Goal: Information Seeking & Learning: Compare options

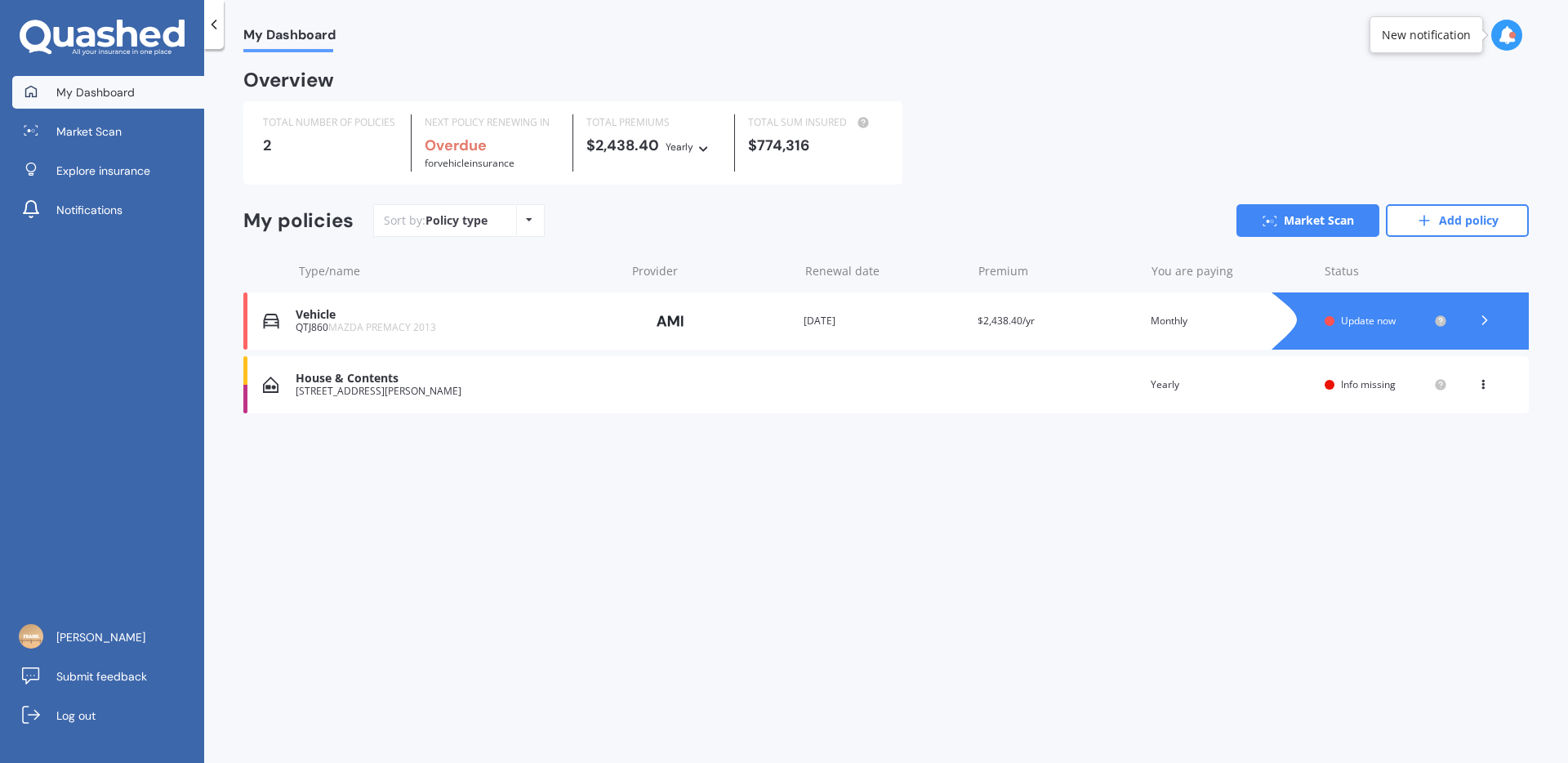
click at [1060, 387] on div "House & Contents [STREET_ADDRESS][PERSON_NAME] Renewal date Premium You are pay…" at bounding box center [886, 385] width 1285 height 57
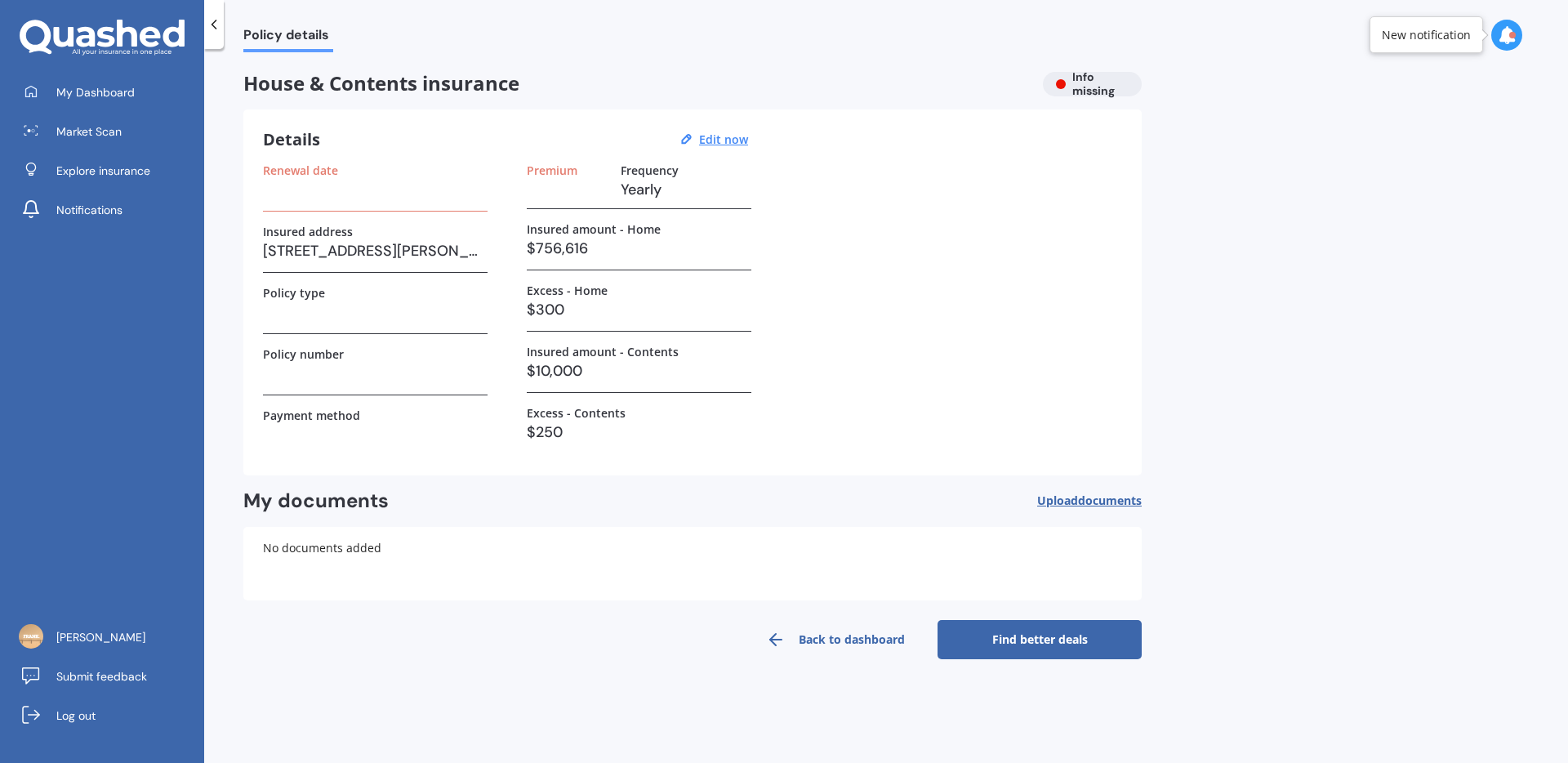
click at [403, 190] on h3 at bounding box center [375, 189] width 225 height 24
click at [347, 321] on h3 at bounding box center [375, 312] width 225 height 24
click at [587, 304] on h3 "$300" at bounding box center [638, 309] width 225 height 24
drag, startPoint x: 597, startPoint y: 249, endPoint x: 531, endPoint y: 247, distance: 66.0
click at [531, 247] on h3 "$756,616" at bounding box center [638, 248] width 225 height 24
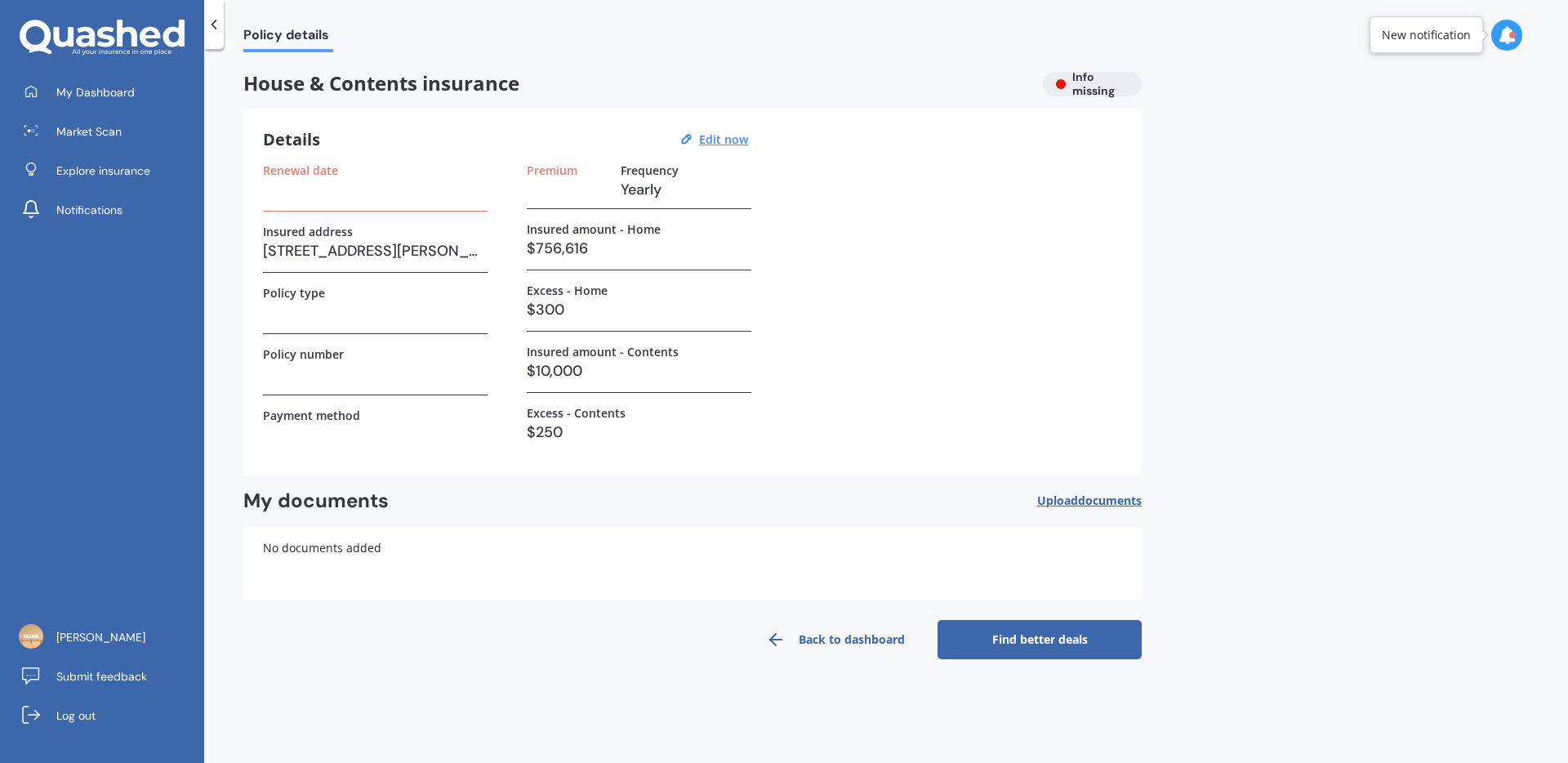
click at [629, 249] on h3 "$756,616" at bounding box center [638, 248] width 225 height 24
click at [839, 639] on link "Back to dashboard" at bounding box center [835, 639] width 204 height 39
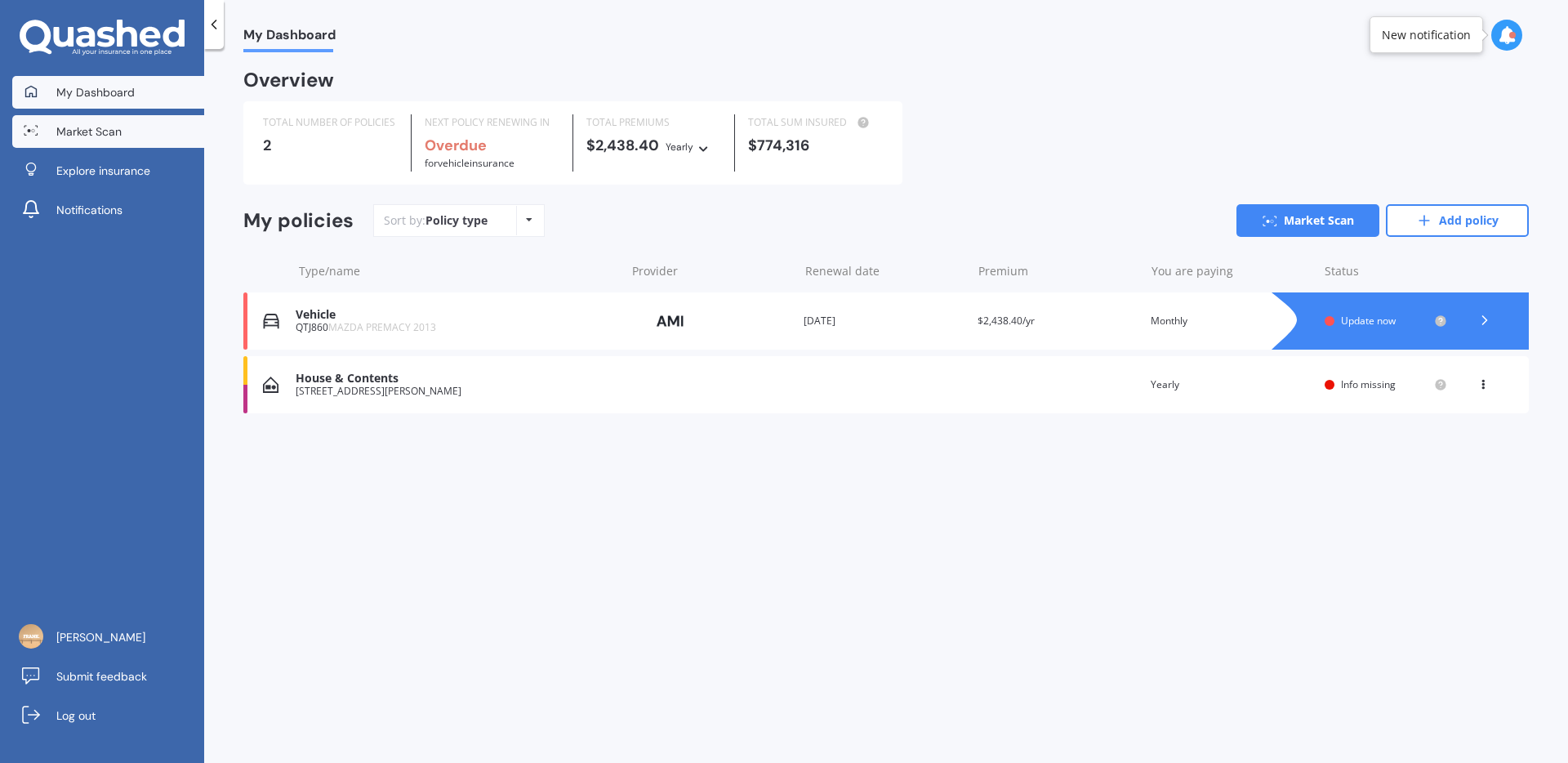
click at [110, 143] on link "Market Scan" at bounding box center [108, 132] width 192 height 32
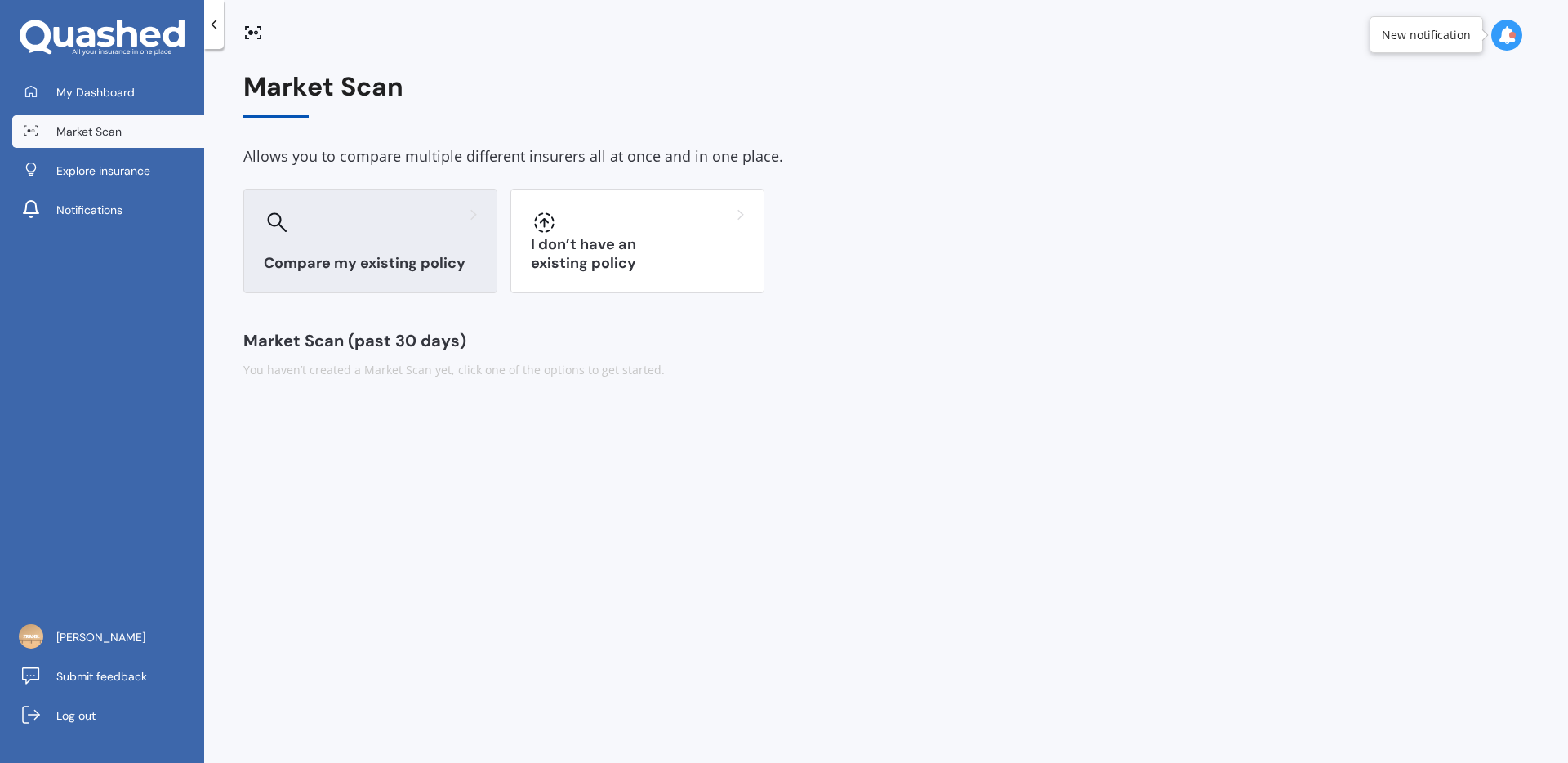
click at [418, 239] on div "Compare my existing policy" at bounding box center [371, 241] width 254 height 105
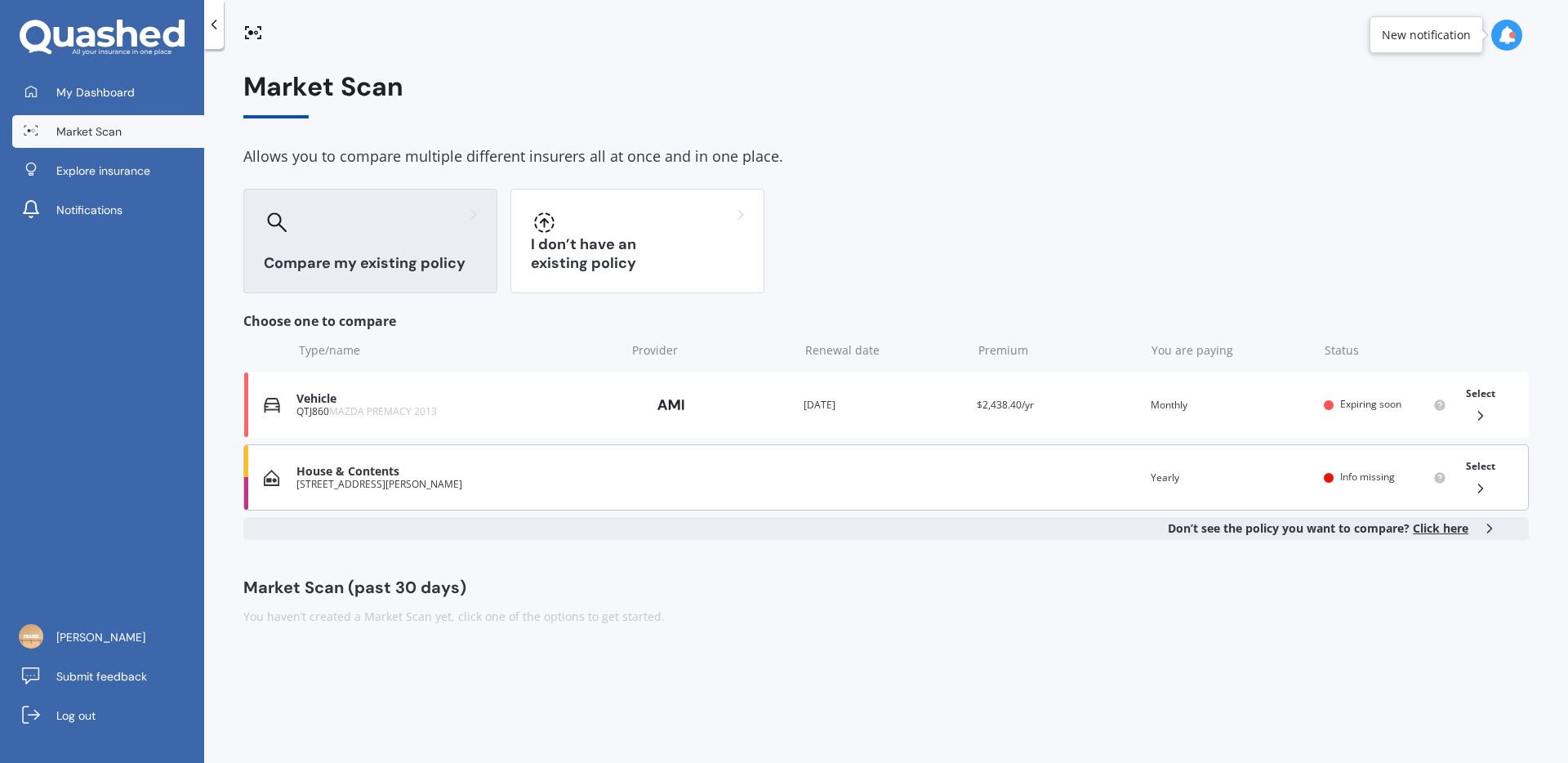
click at [620, 477] on div "House & Contents [STREET_ADDRESS][PERSON_NAME] Renewal date Premium You are pay…" at bounding box center [886, 477] width 1285 height 66
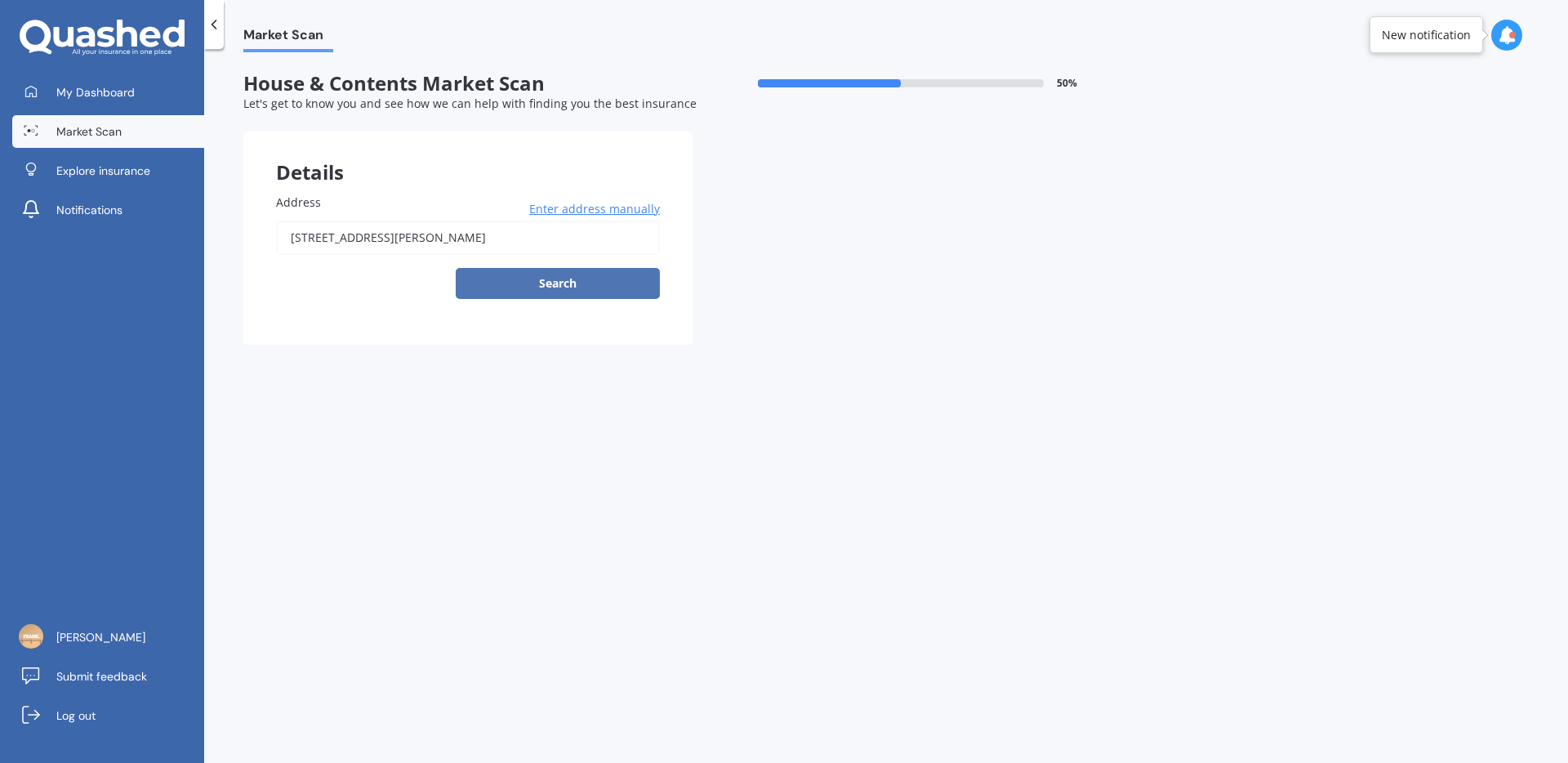
click at [570, 279] on button "Search" at bounding box center [558, 283] width 204 height 31
type input "[STREET_ADDRESS][PERSON_NAME]"
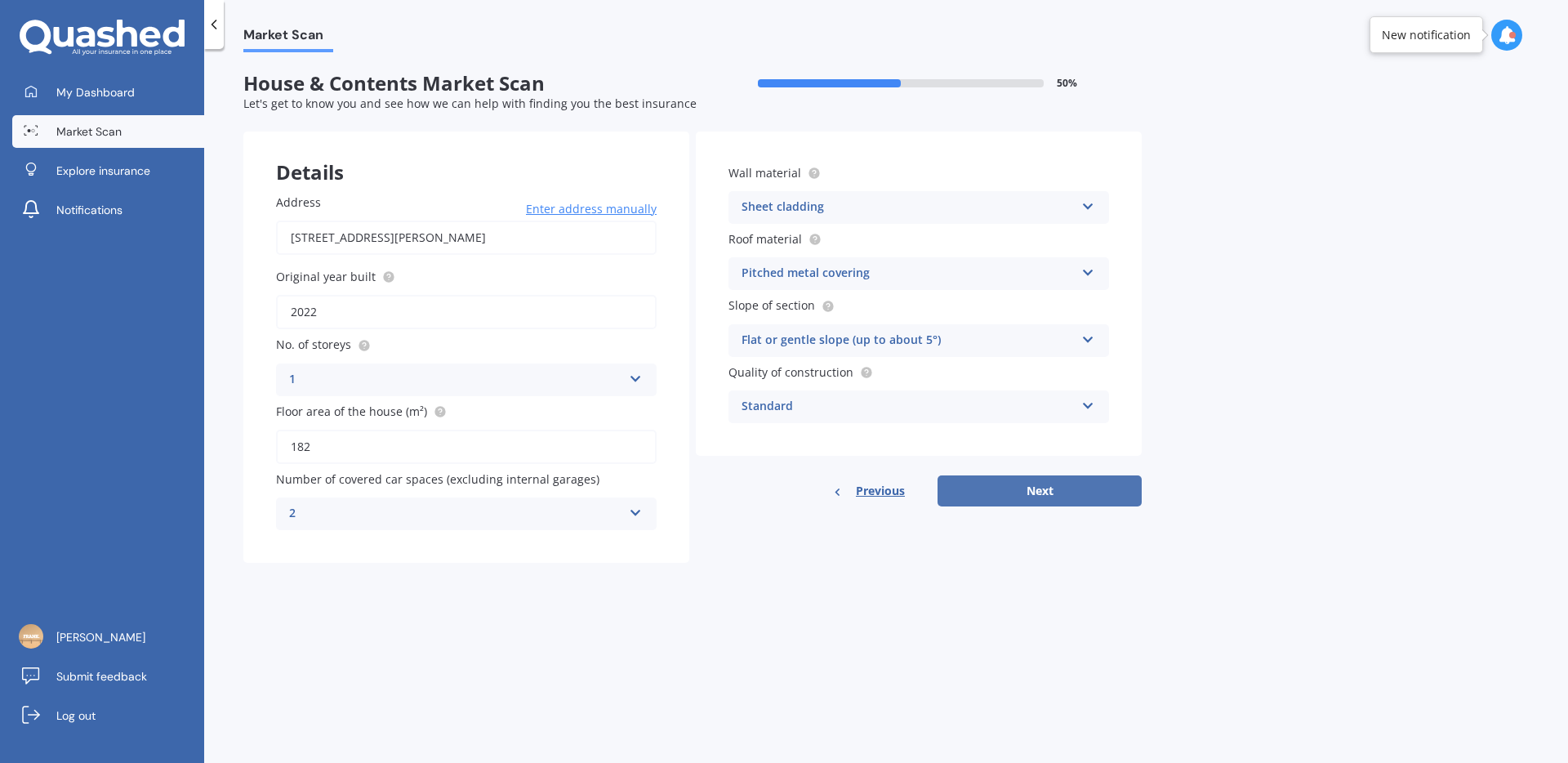
click at [1032, 494] on button "Next" at bounding box center [1040, 491] width 204 height 31
select select "08"
select select "04"
select select "1989"
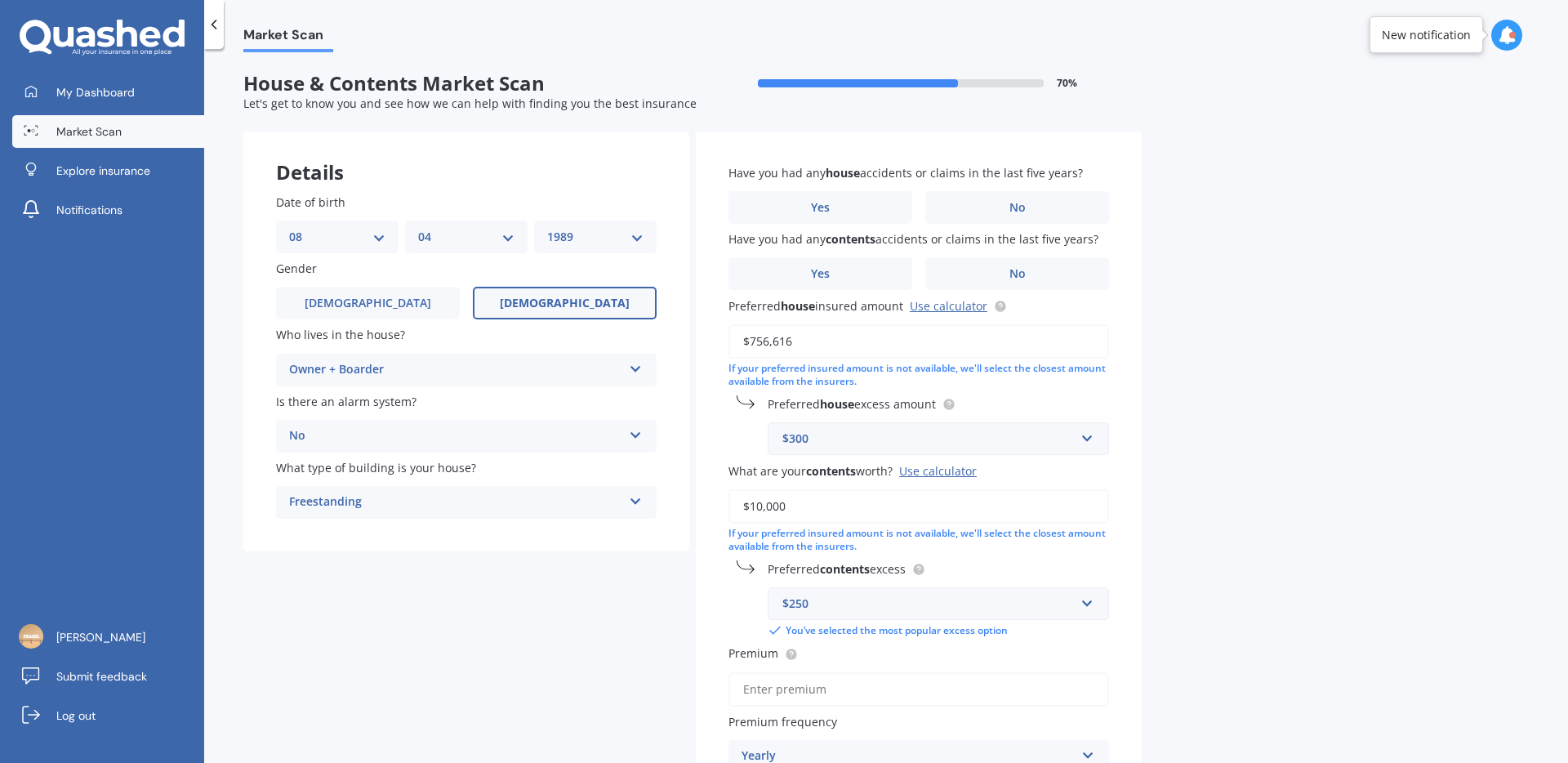
click at [533, 373] on div "Owner + Boarder" at bounding box center [456, 370] width 333 height 20
click at [401, 434] on div "Owner + Boarder" at bounding box center [466, 431] width 379 height 30
click at [457, 240] on select "MM 01 02 03 04 05 06 07 08 09 10 11 12" at bounding box center [467, 236] width 97 height 18
select select "03"
click at [418, 227] on select "MM 01 02 03 04 05 06 07 08 09 10 11 12" at bounding box center [467, 236] width 97 height 18
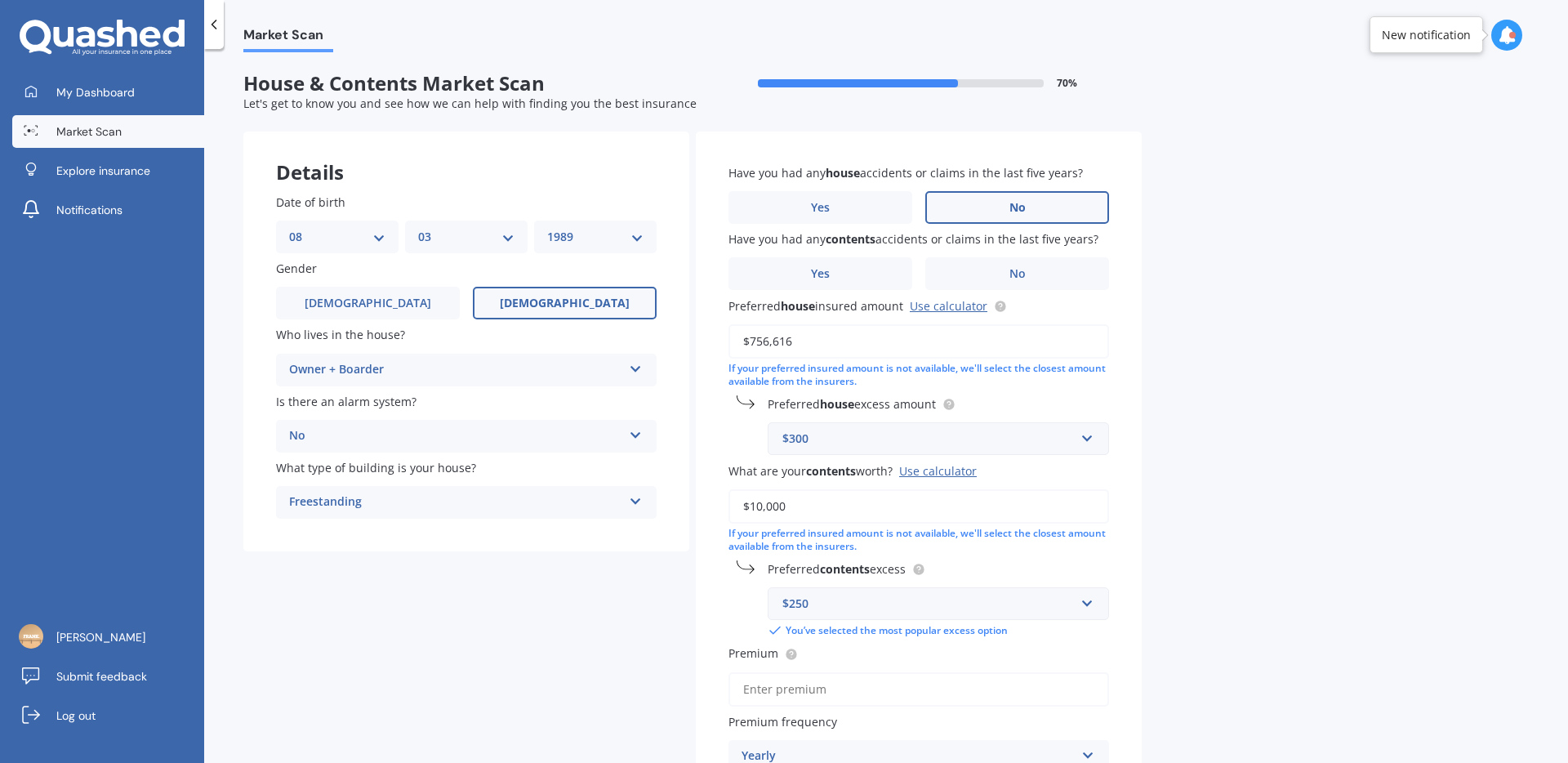
click at [1024, 201] on span "No" at bounding box center [1017, 208] width 16 height 14
click at [0, 0] on input "No" at bounding box center [0, 0] width 0 height 0
click at [1034, 277] on label "No" at bounding box center [1016, 273] width 184 height 32
click at [0, 0] on input "No" at bounding box center [0, 0] width 0 height 0
click at [795, 347] on input "$756,616" at bounding box center [918, 341] width 381 height 34
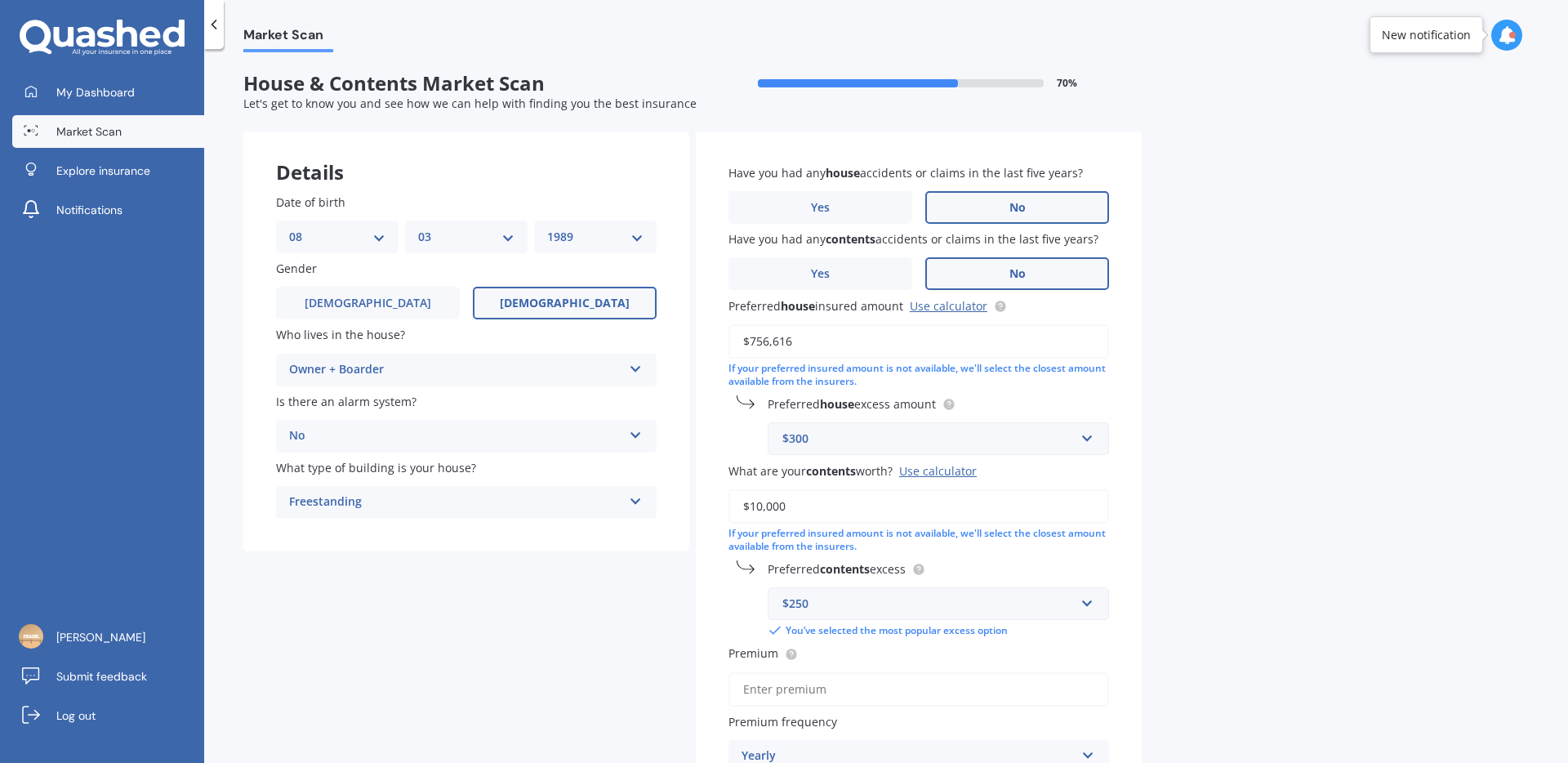
drag, startPoint x: 801, startPoint y: 343, endPoint x: 785, endPoint y: 343, distance: 16.0
click at [785, 343] on input "$756,616" at bounding box center [918, 341] width 381 height 34
click at [880, 336] on input "$756,616" at bounding box center [918, 341] width 381 height 34
click at [946, 306] on link "Use calculator" at bounding box center [948, 305] width 78 height 15
drag, startPoint x: 810, startPoint y: 341, endPoint x: 738, endPoint y: 337, distance: 72.1
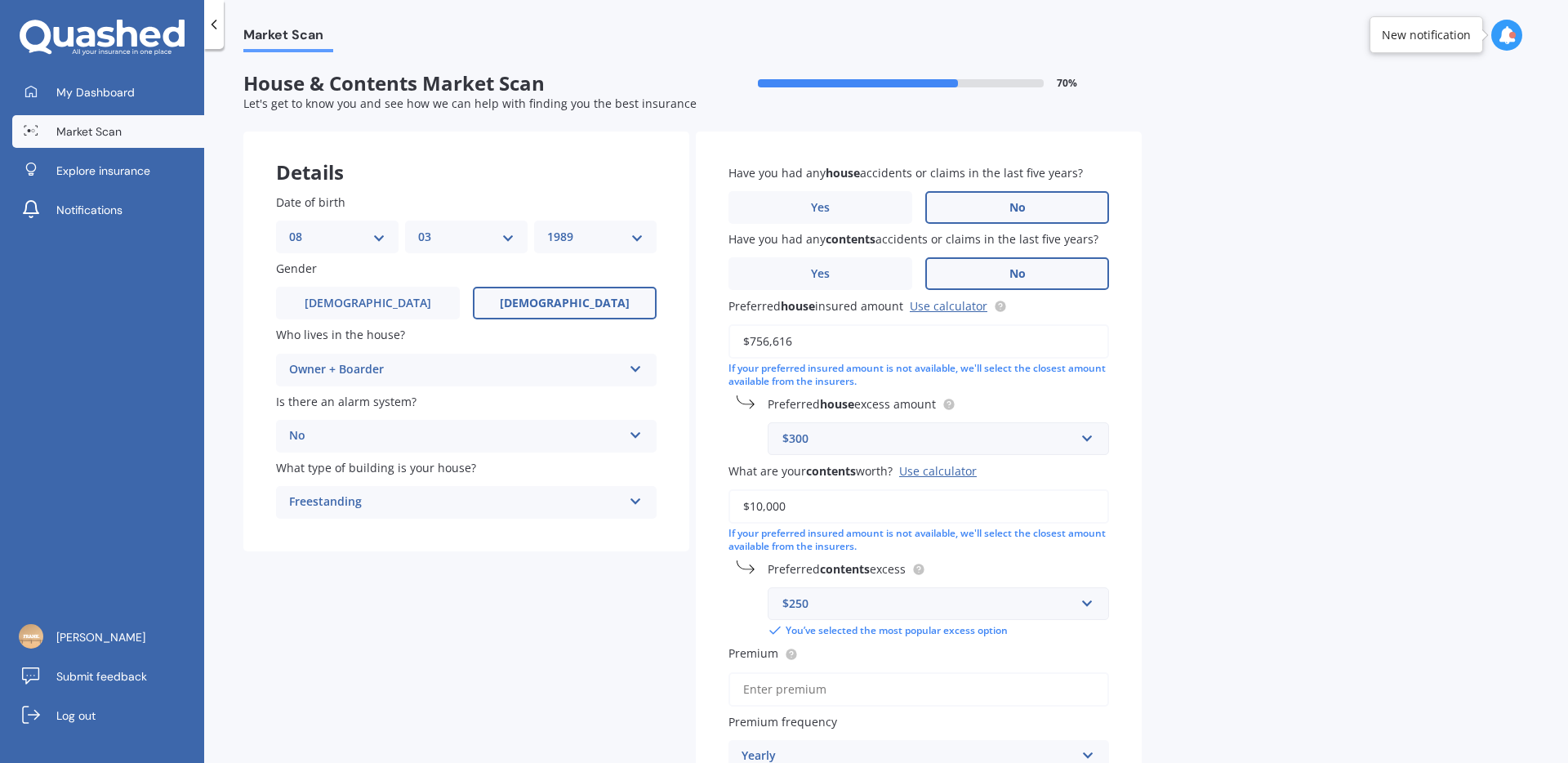
click at [738, 337] on input "$756,616" at bounding box center [918, 341] width 381 height 34
paste input "9,255"
type input "$759,255"
click at [1234, 451] on div "Market Scan House & Contents Market Scan 70 % Let's get to know you and see how…" at bounding box center [886, 408] width 1364 height 714
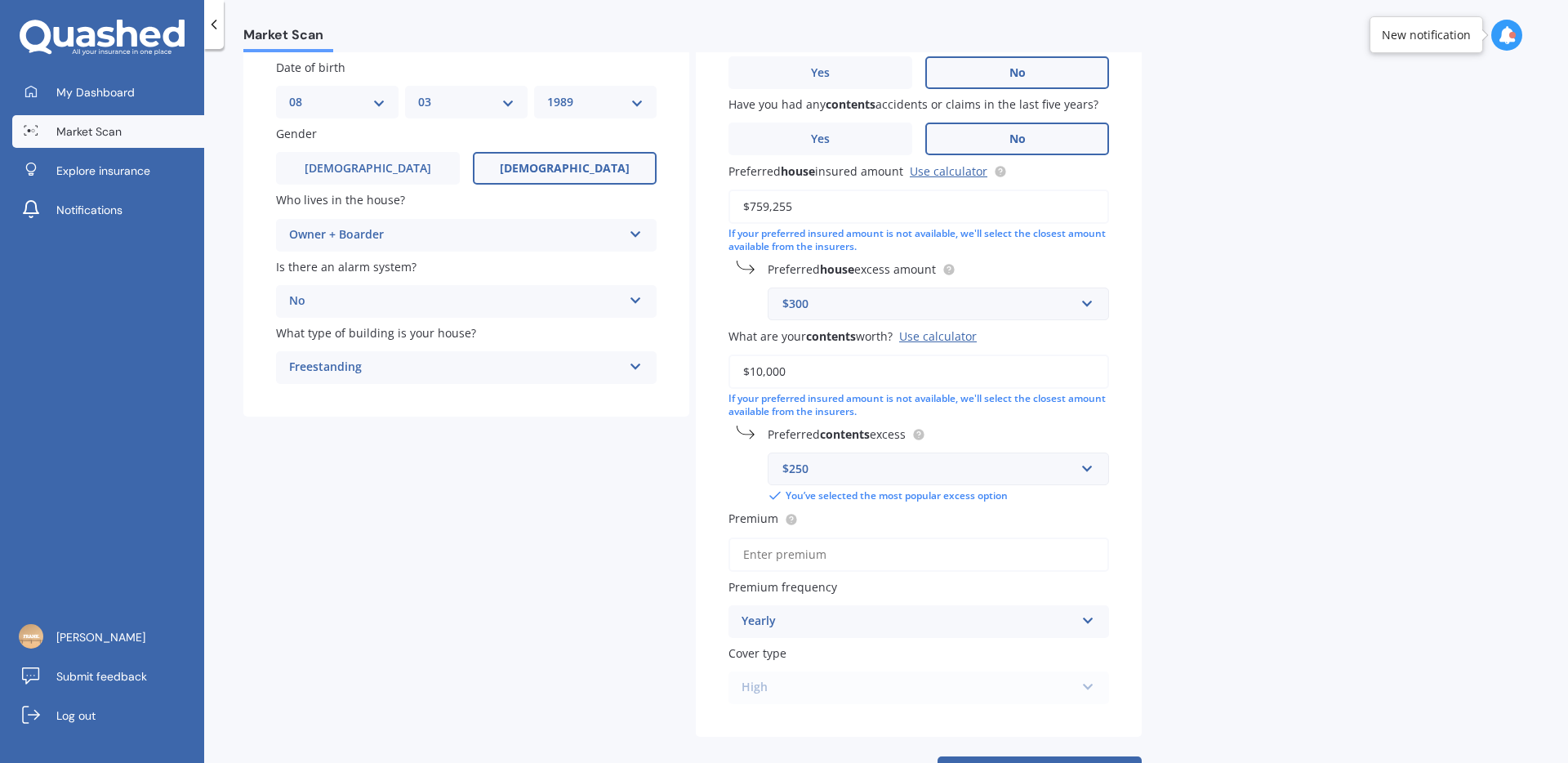
scroll to position [201, 0]
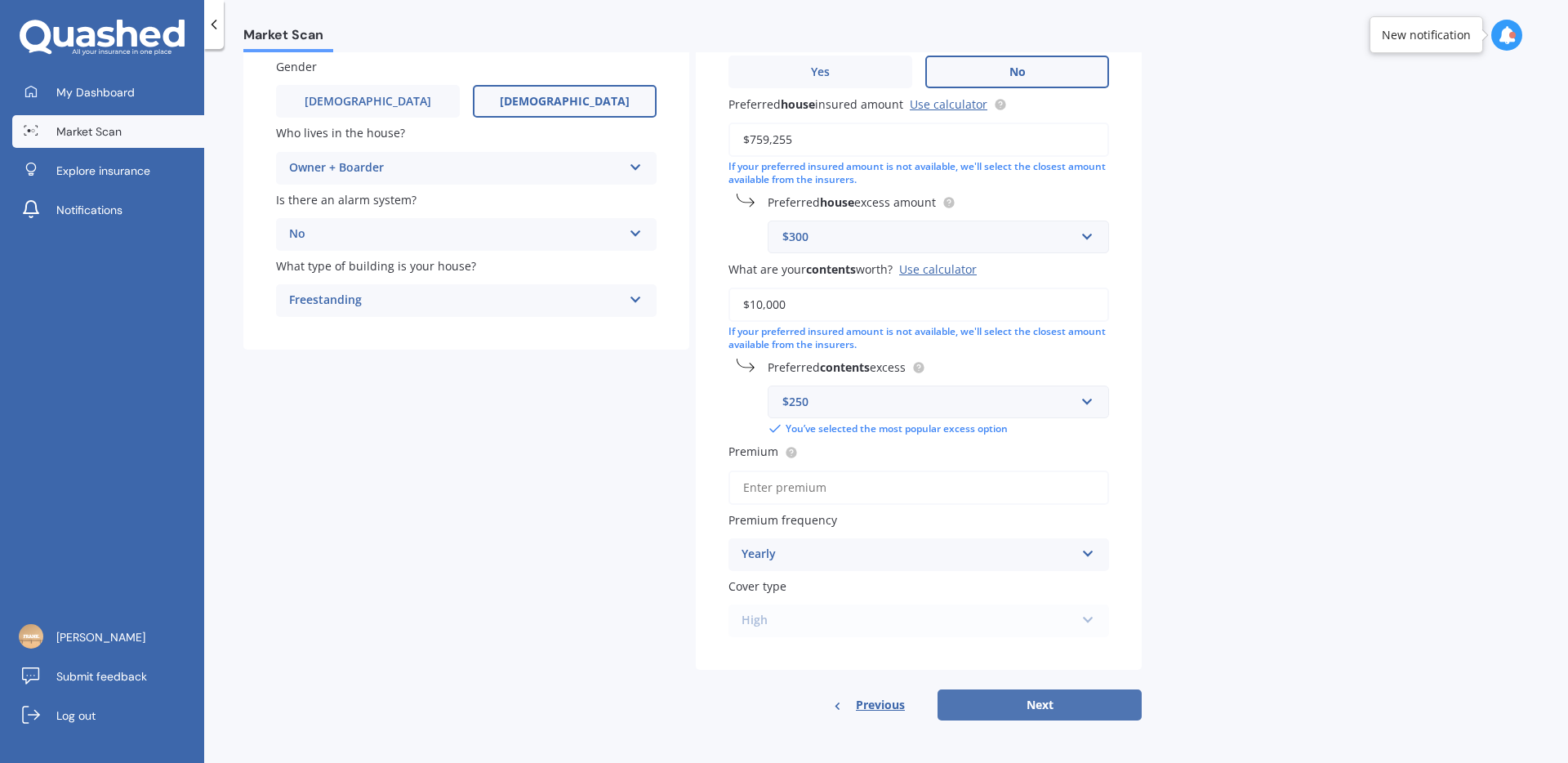
click at [1024, 702] on button "Next" at bounding box center [1040, 705] width 204 height 31
click at [1012, 481] on input "Premium" at bounding box center [918, 487] width 381 height 34
paste input "$182.19"
type input "$182.19"
click at [1035, 710] on button "Next" at bounding box center [1040, 705] width 204 height 31
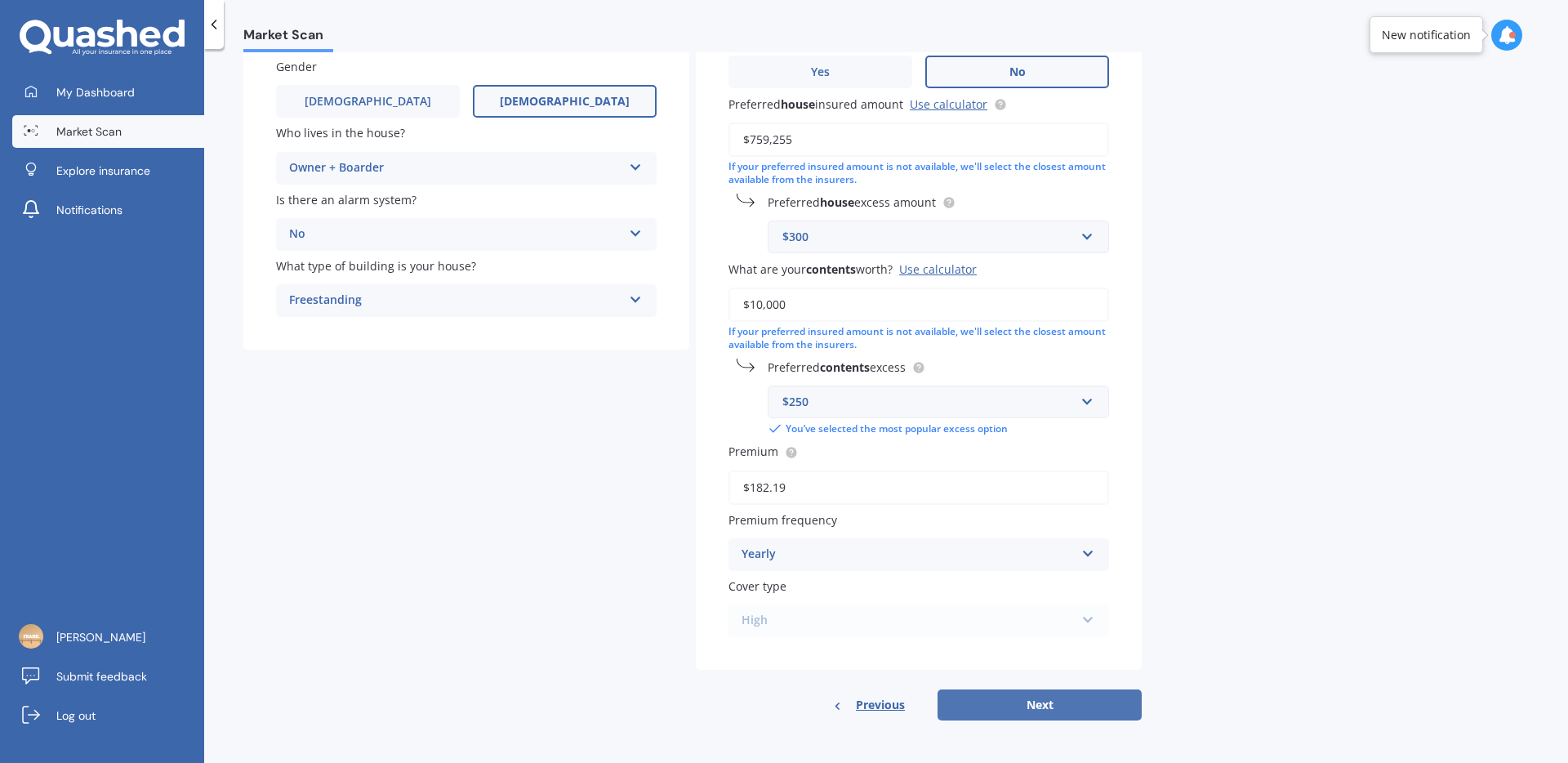
select select "08"
select select "03"
select select "1989"
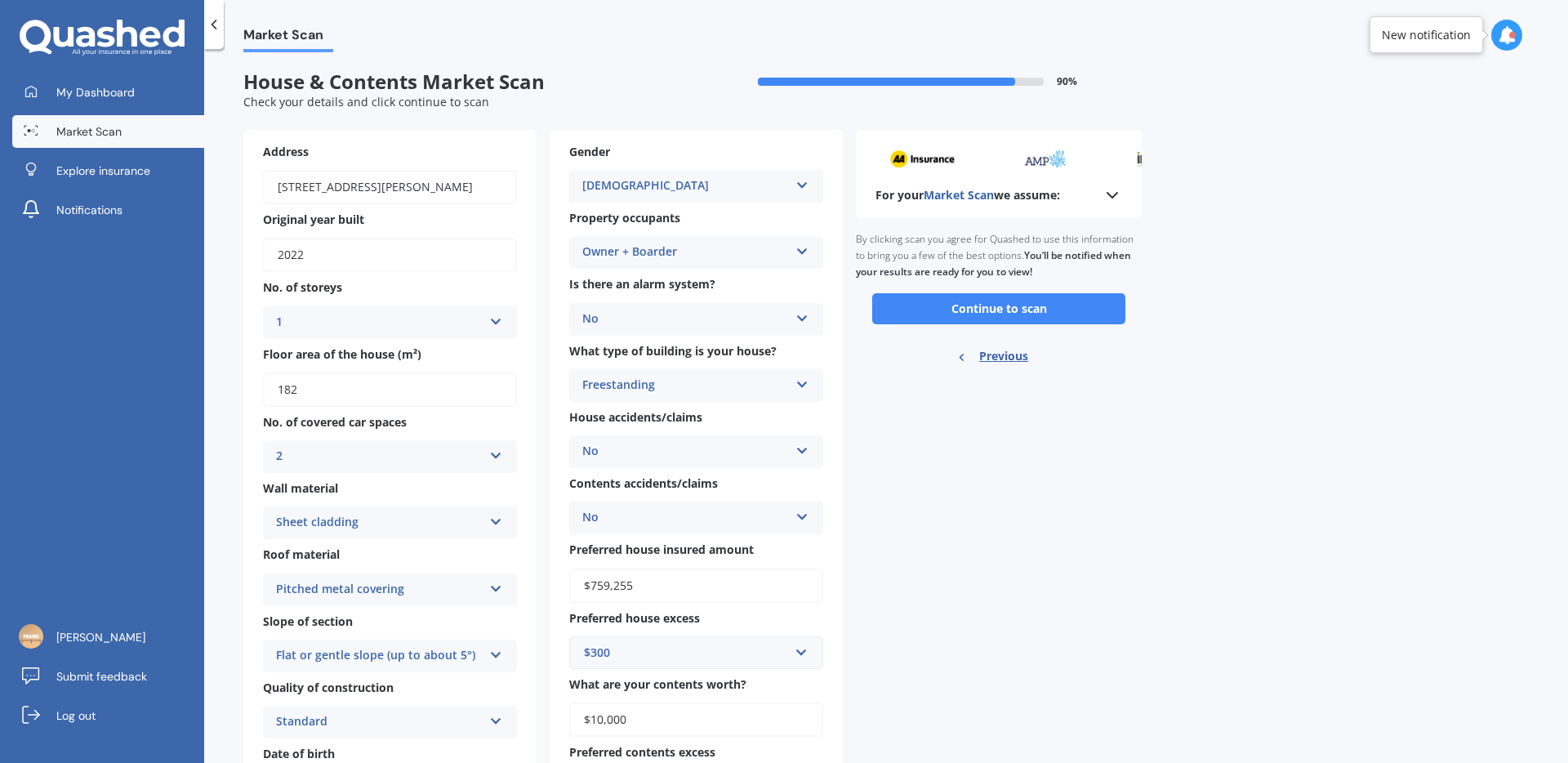
scroll to position [0, 0]
click at [1059, 320] on button "Continue to scan" at bounding box center [998, 310] width 253 height 31
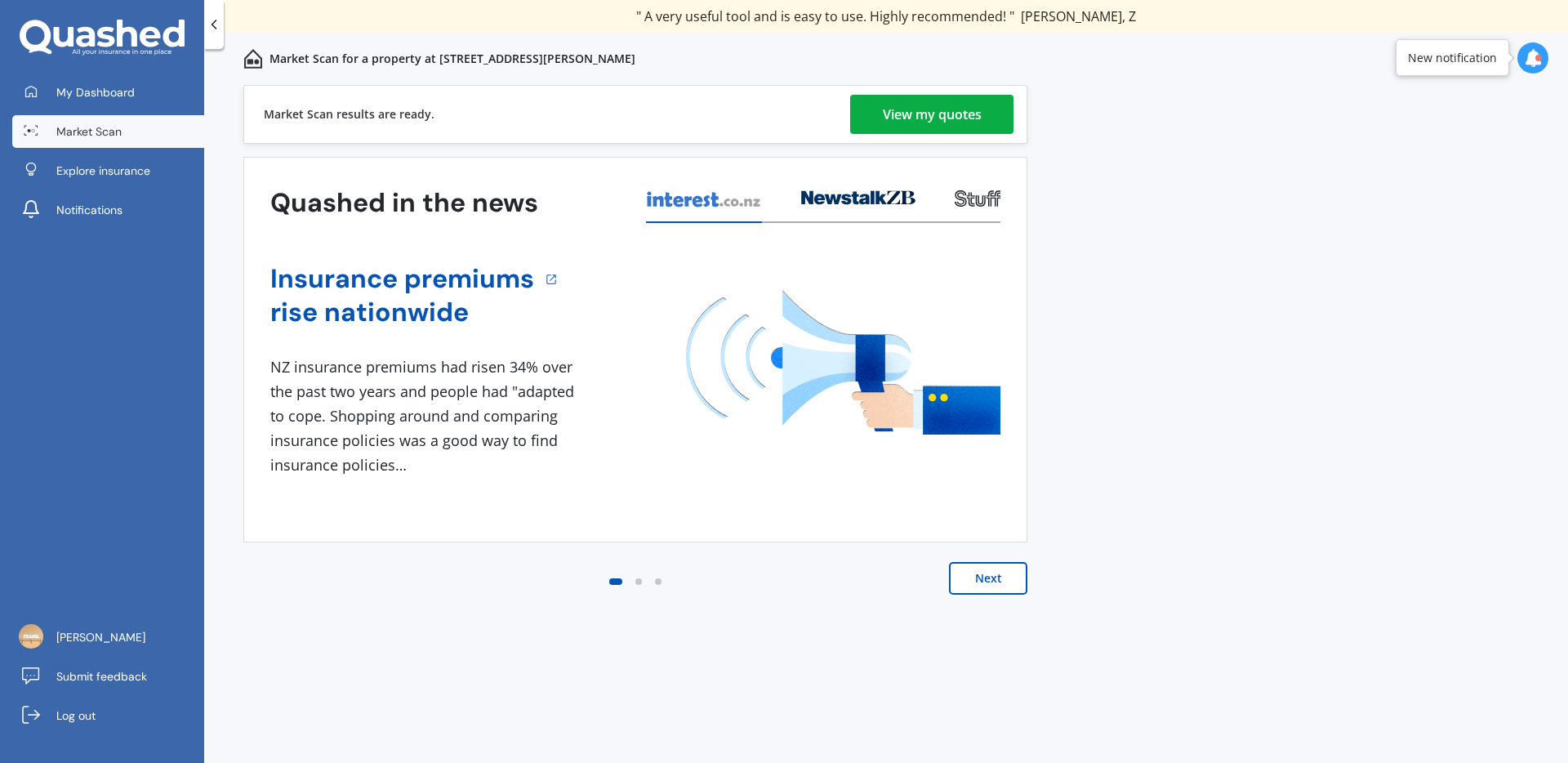
click at [981, 118] on div "View my quotes" at bounding box center [932, 115] width 99 height 39
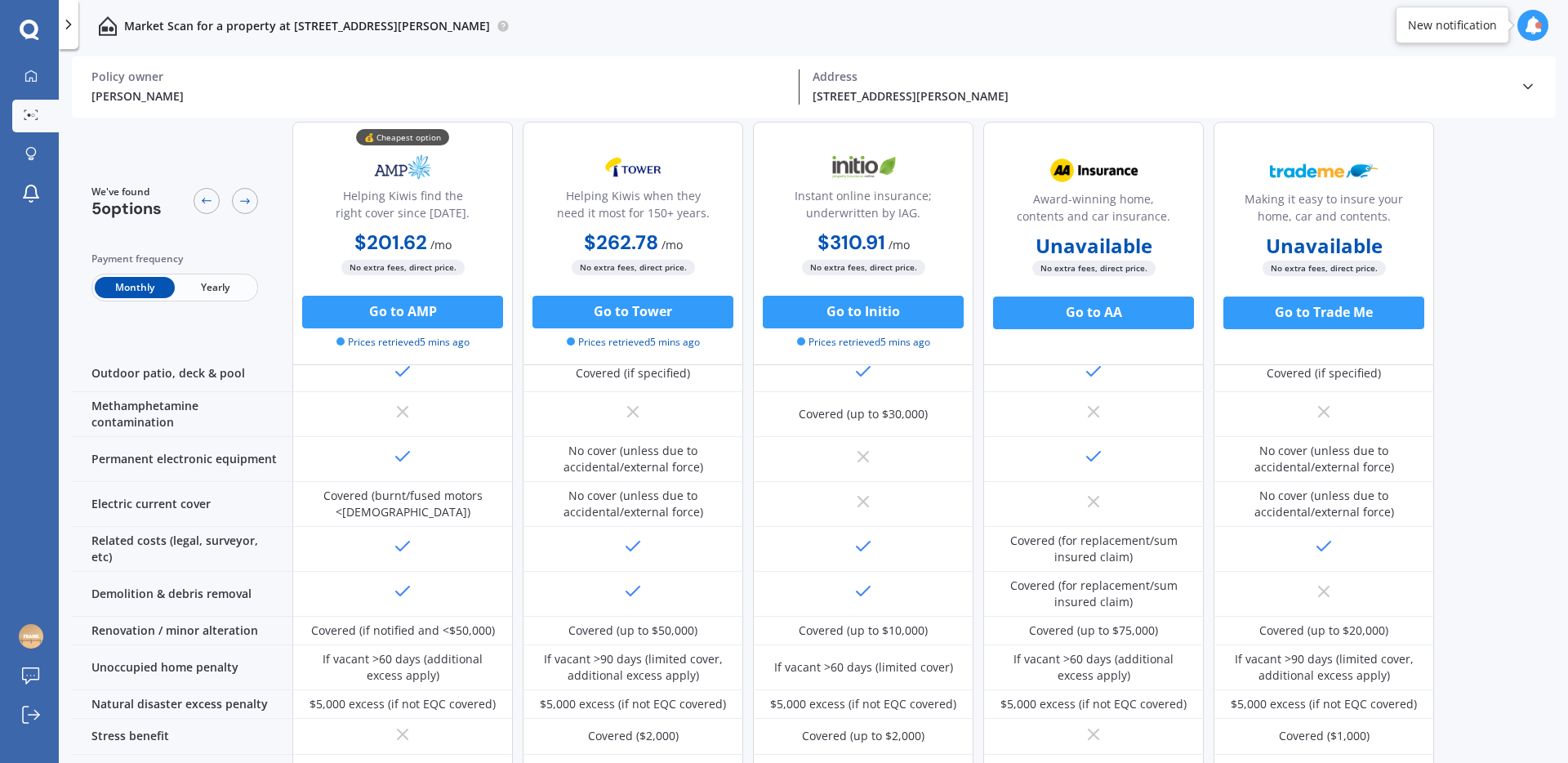
scroll to position [515, 0]
click at [30, 84] on link "My Dashboard" at bounding box center [36, 76] width 47 height 32
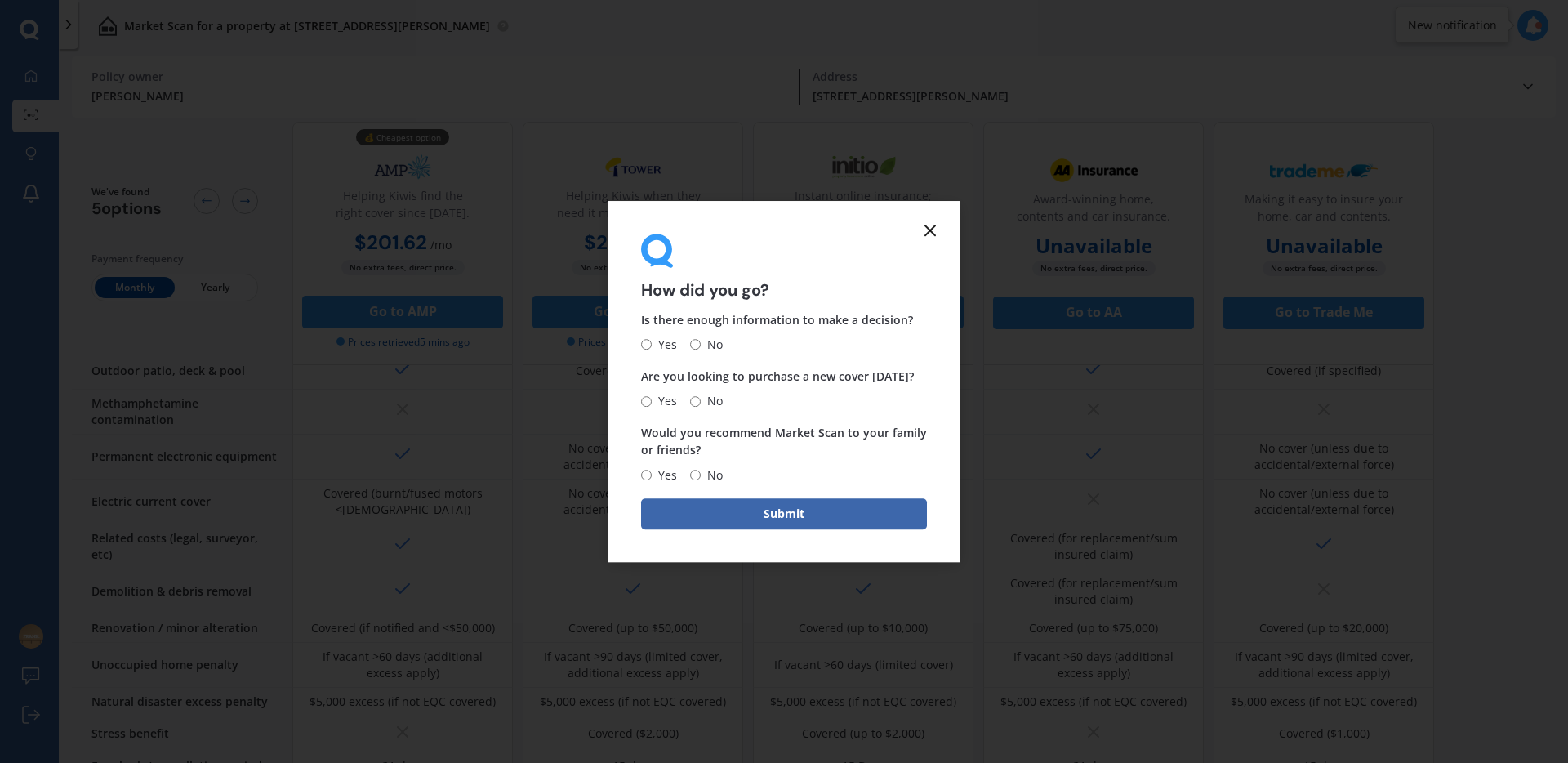
click at [939, 224] on icon at bounding box center [930, 230] width 20 height 20
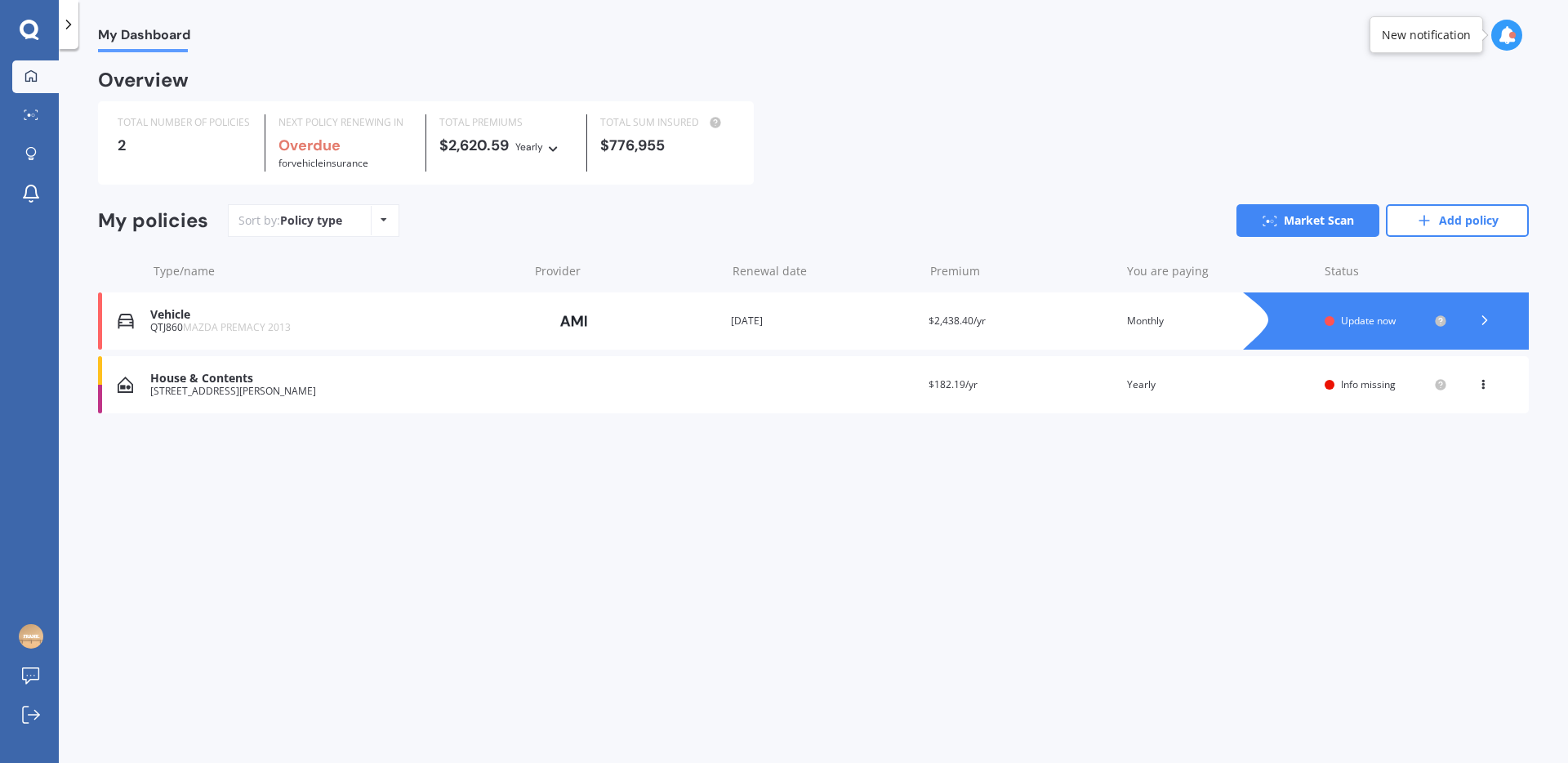
click at [255, 527] on div "My Dashboard Overview TOTAL NUMBER OF POLICIES 2 NEXT POLICY RENEWING IN Overdu…" at bounding box center [813, 408] width 1509 height 714
click at [34, 122] on link "Market Scan" at bounding box center [36, 116] width 47 height 32
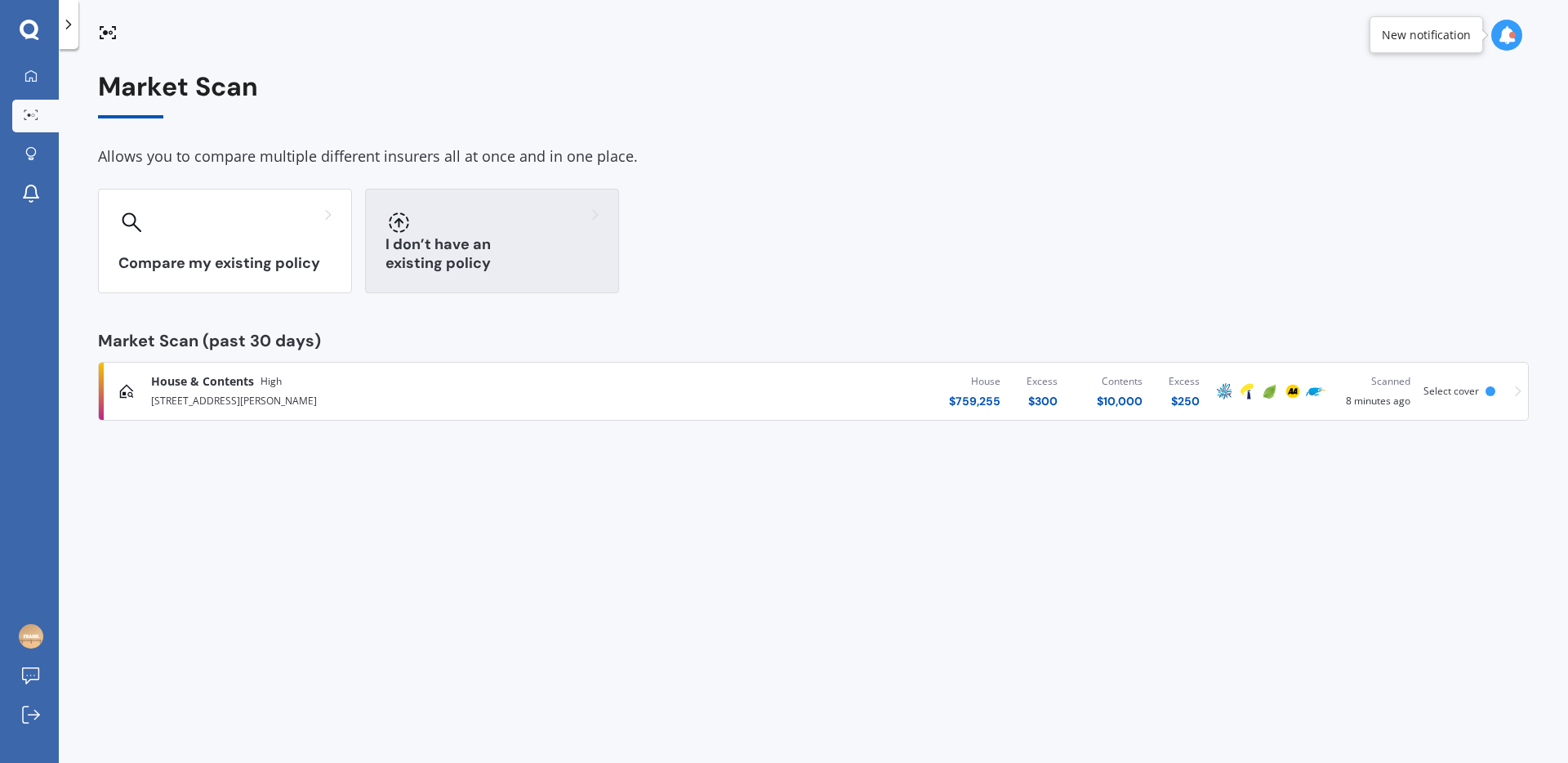
click at [505, 243] on div "I don’t have an existing policy" at bounding box center [493, 241] width 254 height 105
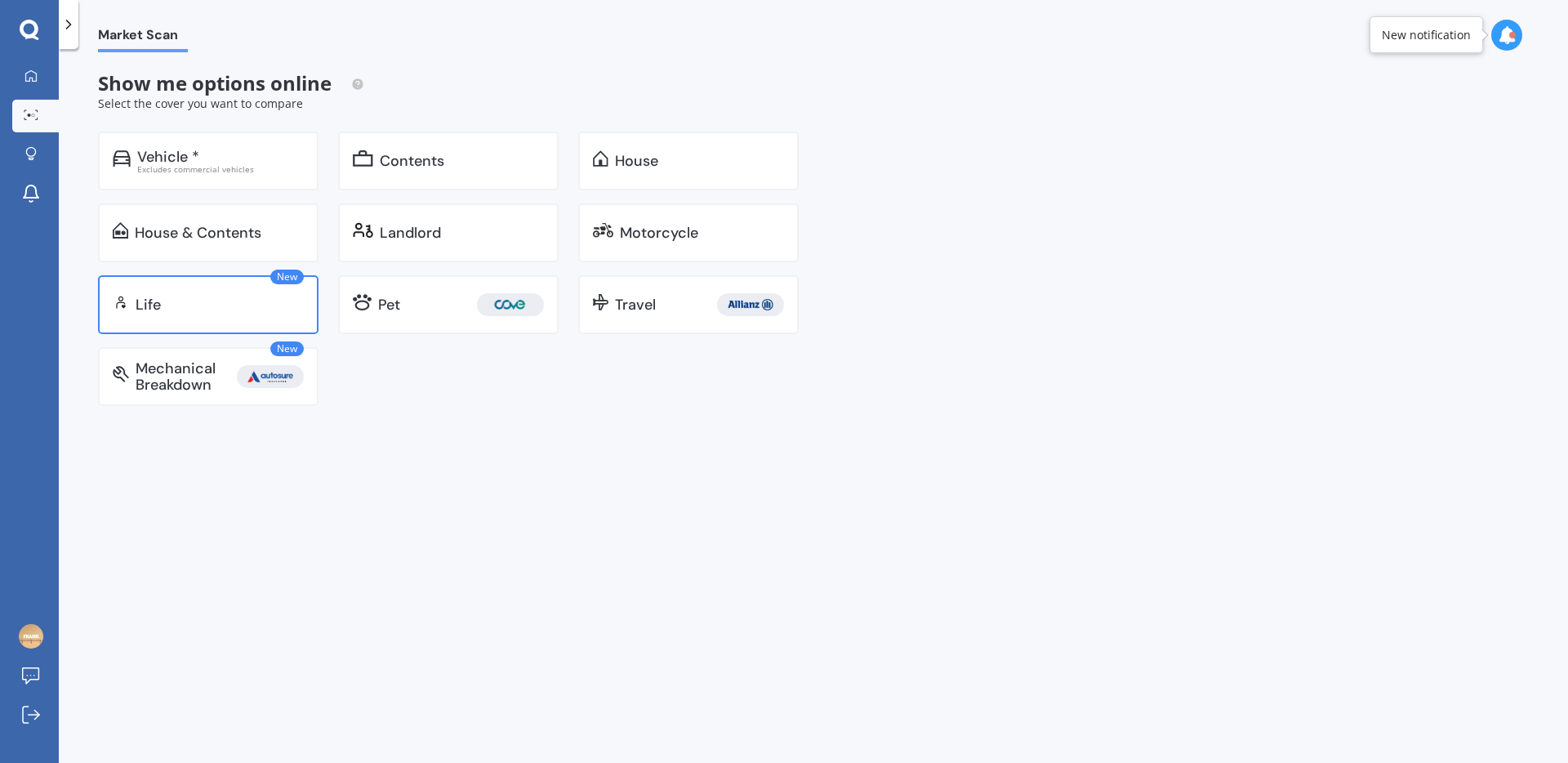
click at [231, 296] on div "Life" at bounding box center [219, 304] width 168 height 16
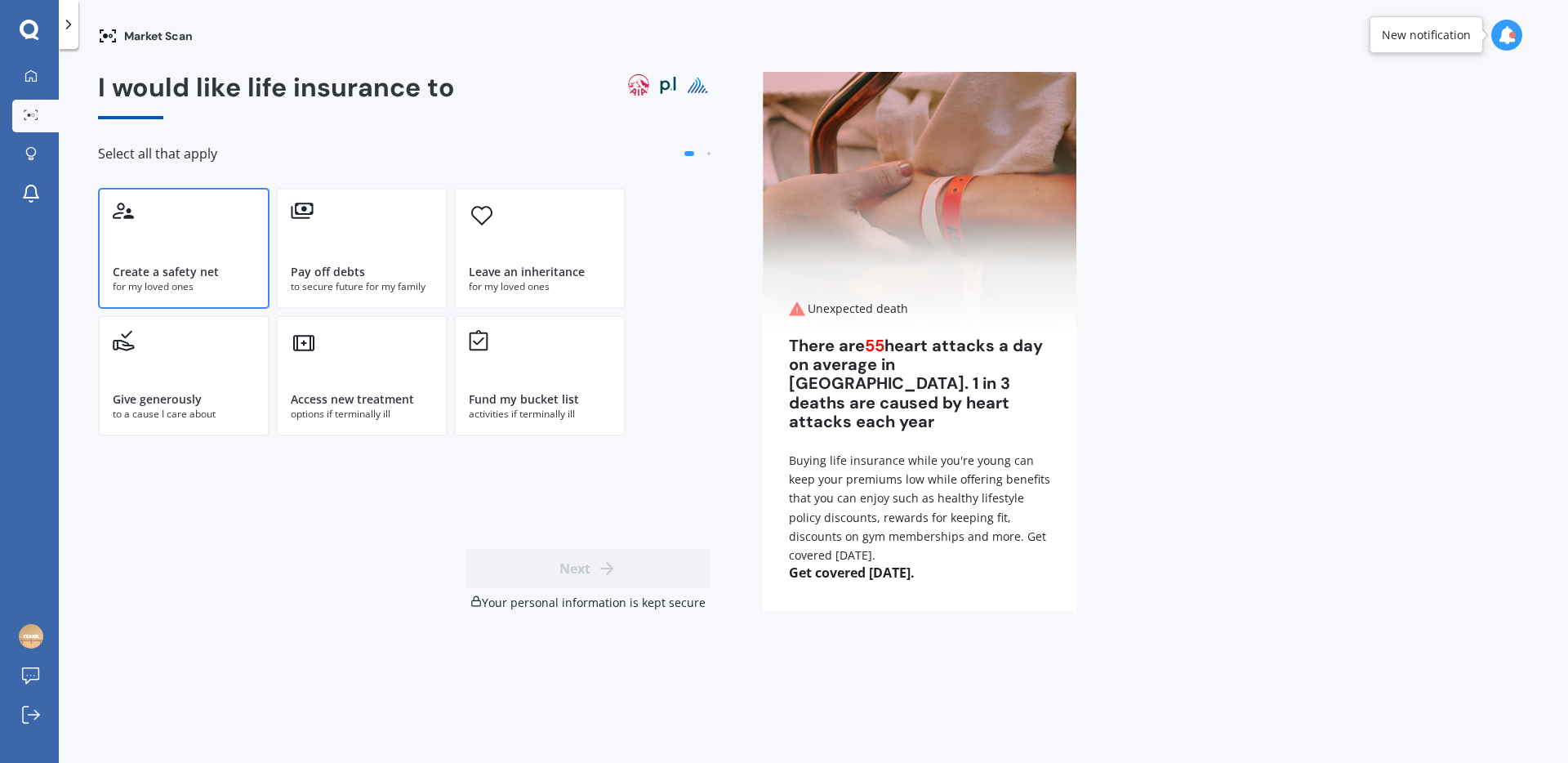
click at [197, 229] on div "Create a safety net for my loved ones" at bounding box center [183, 248] width 171 height 121
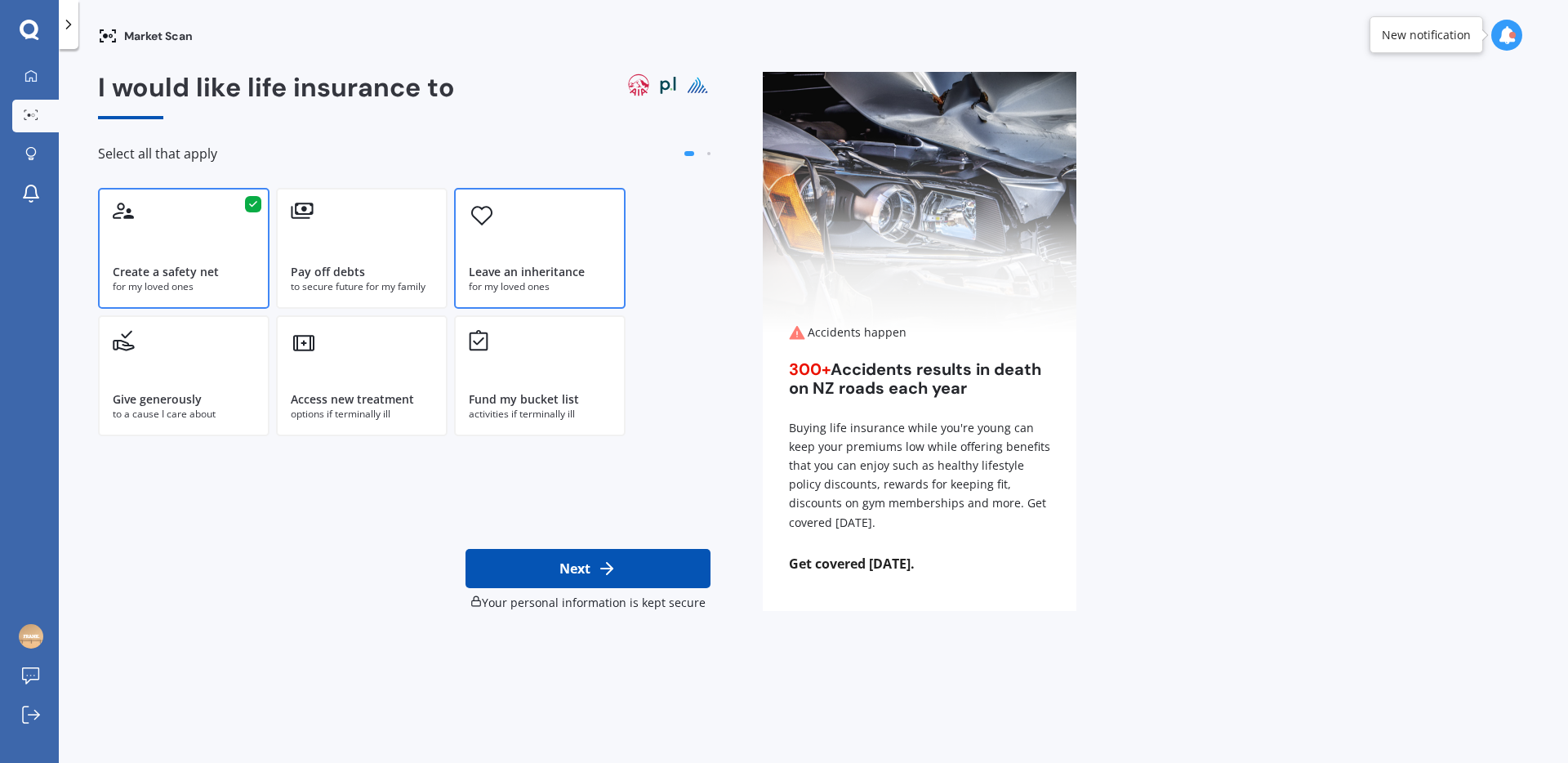
click at [513, 279] on div "for my loved ones" at bounding box center [539, 287] width 142 height 14
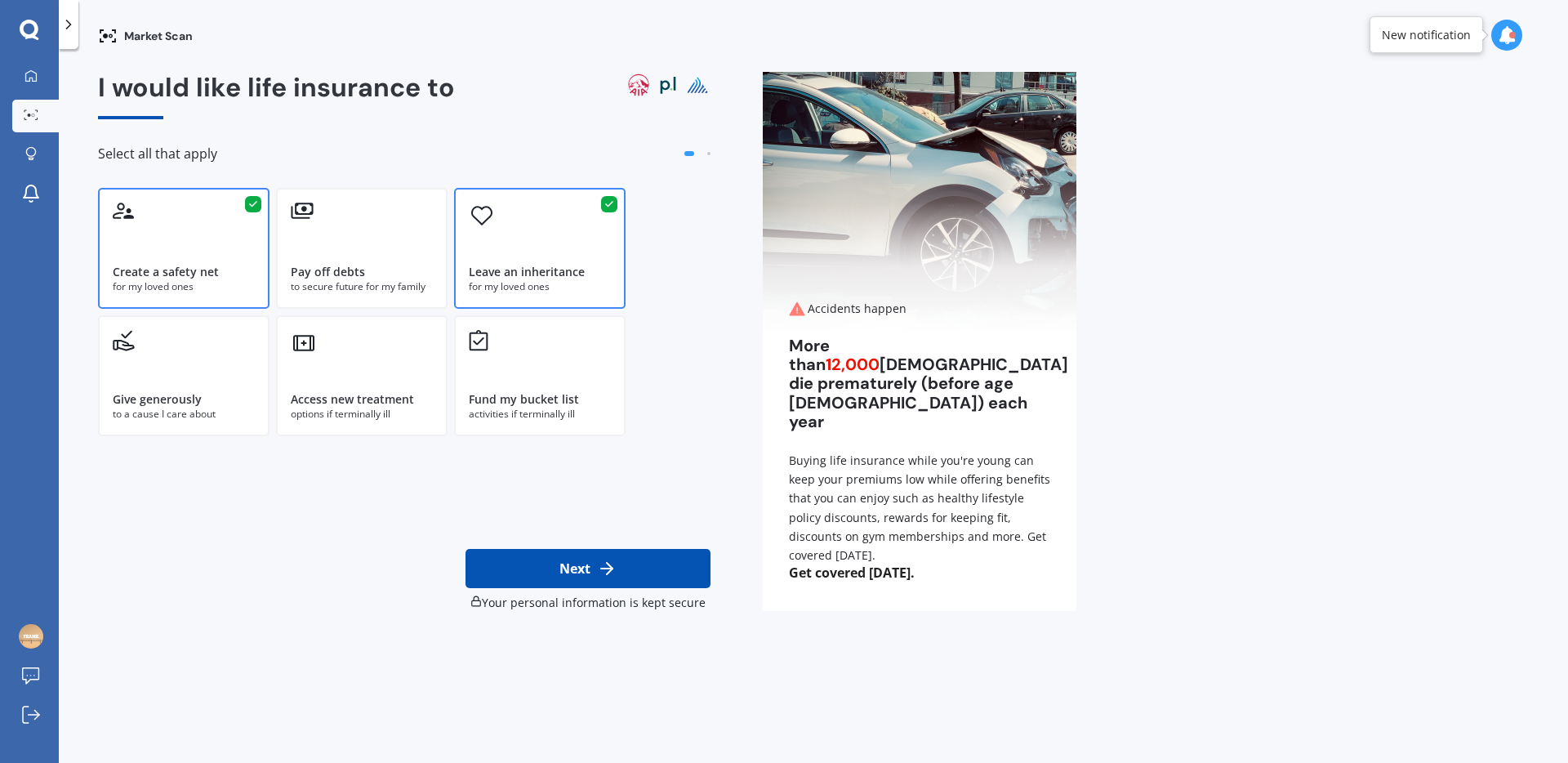
click at [536, 574] on button "Next" at bounding box center [588, 569] width 245 height 39
select select "08"
select select "03"
select select "1989"
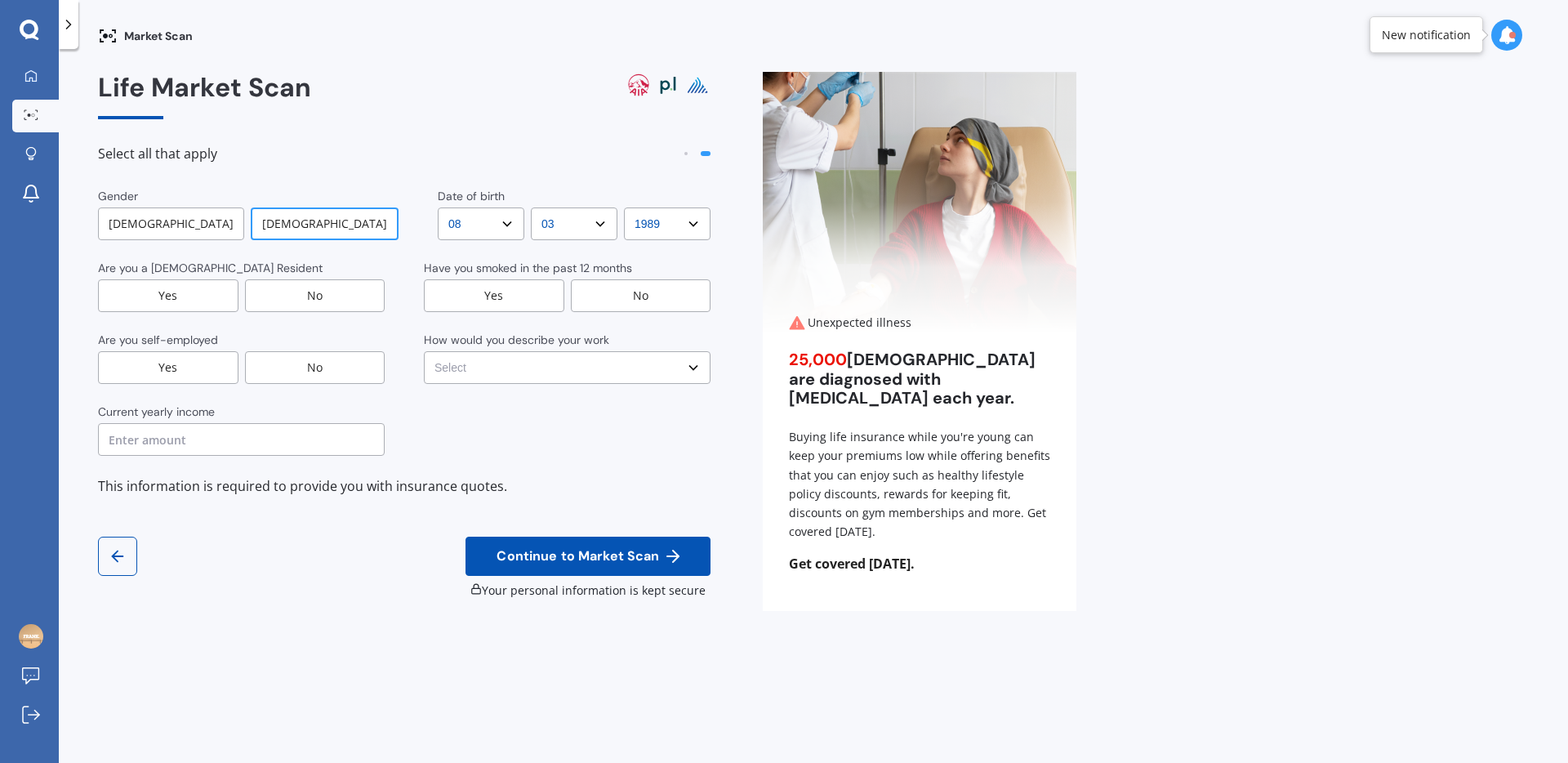
click at [206, 287] on div "Yes" at bounding box center [167, 296] width 141 height 32
click at [181, 377] on div "Yes" at bounding box center [167, 367] width 141 height 32
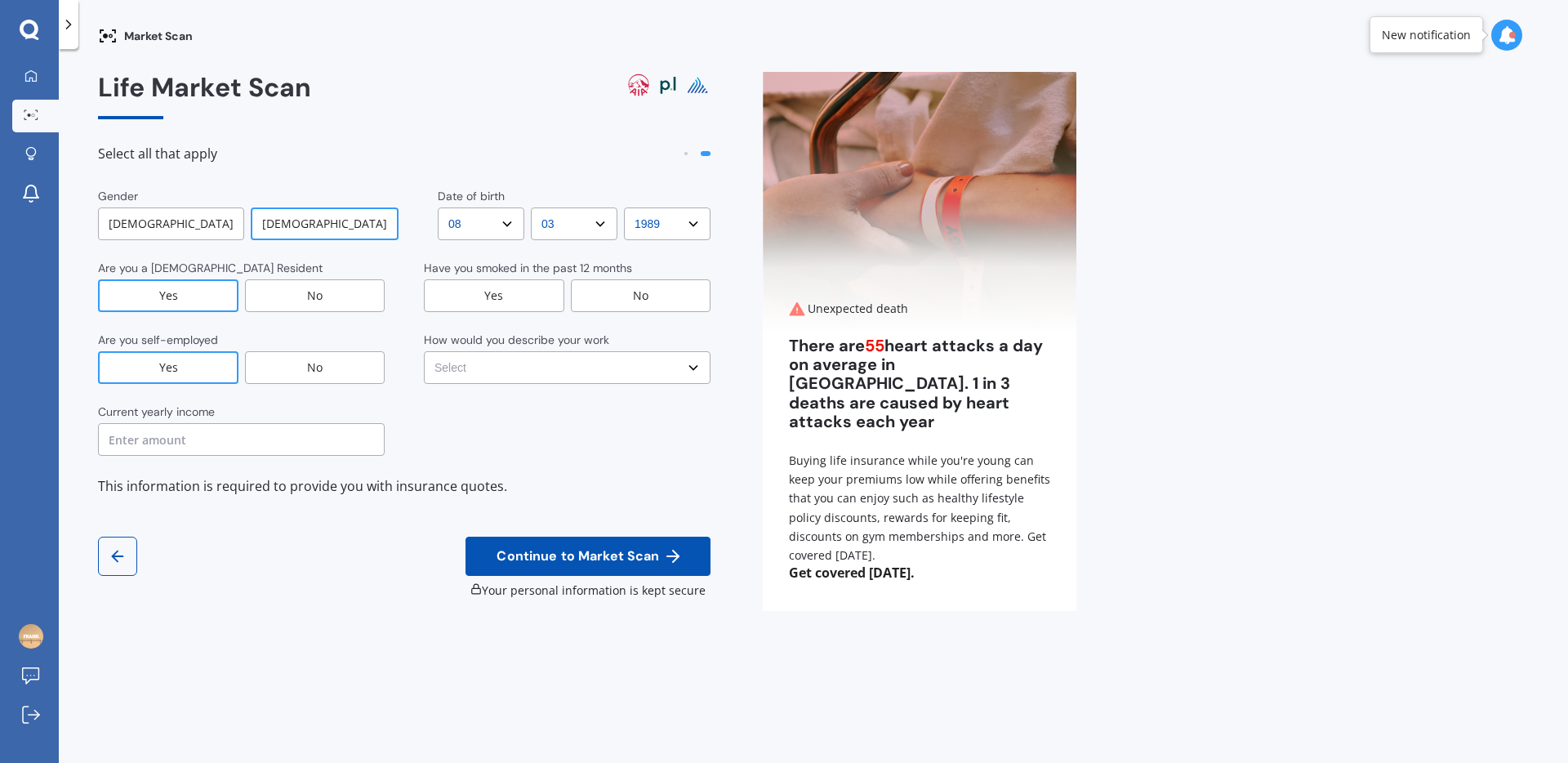
click at [170, 439] on input "text" at bounding box center [241, 439] width 287 height 32
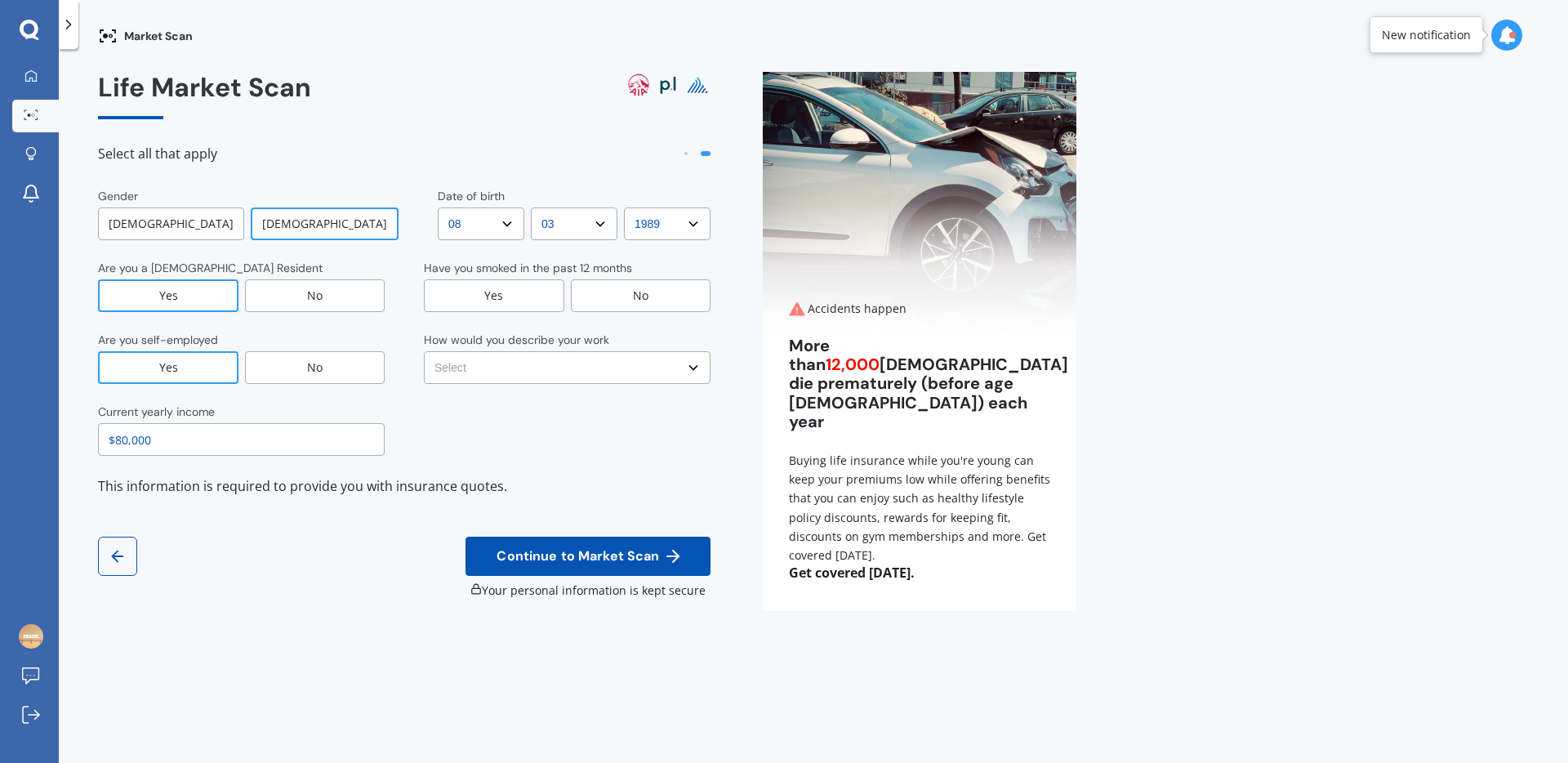
type input "$80,000"
click at [597, 301] on div "No" at bounding box center [640, 296] width 141 height 32
click at [532, 389] on div "Gender [DEMOGRAPHIC_DATA] [DEMOGRAPHIC_DATA] Date of birth DD DD 01 02 03 04 05…" at bounding box center [404, 321] width 613 height 268
click at [533, 376] on select "Select No manual work e.g. lawyer, consultant, engineer Light manual work [PERS…" at bounding box center [567, 367] width 287 height 32
select select "No manual work e.g. lawyer, consultant, engineer"
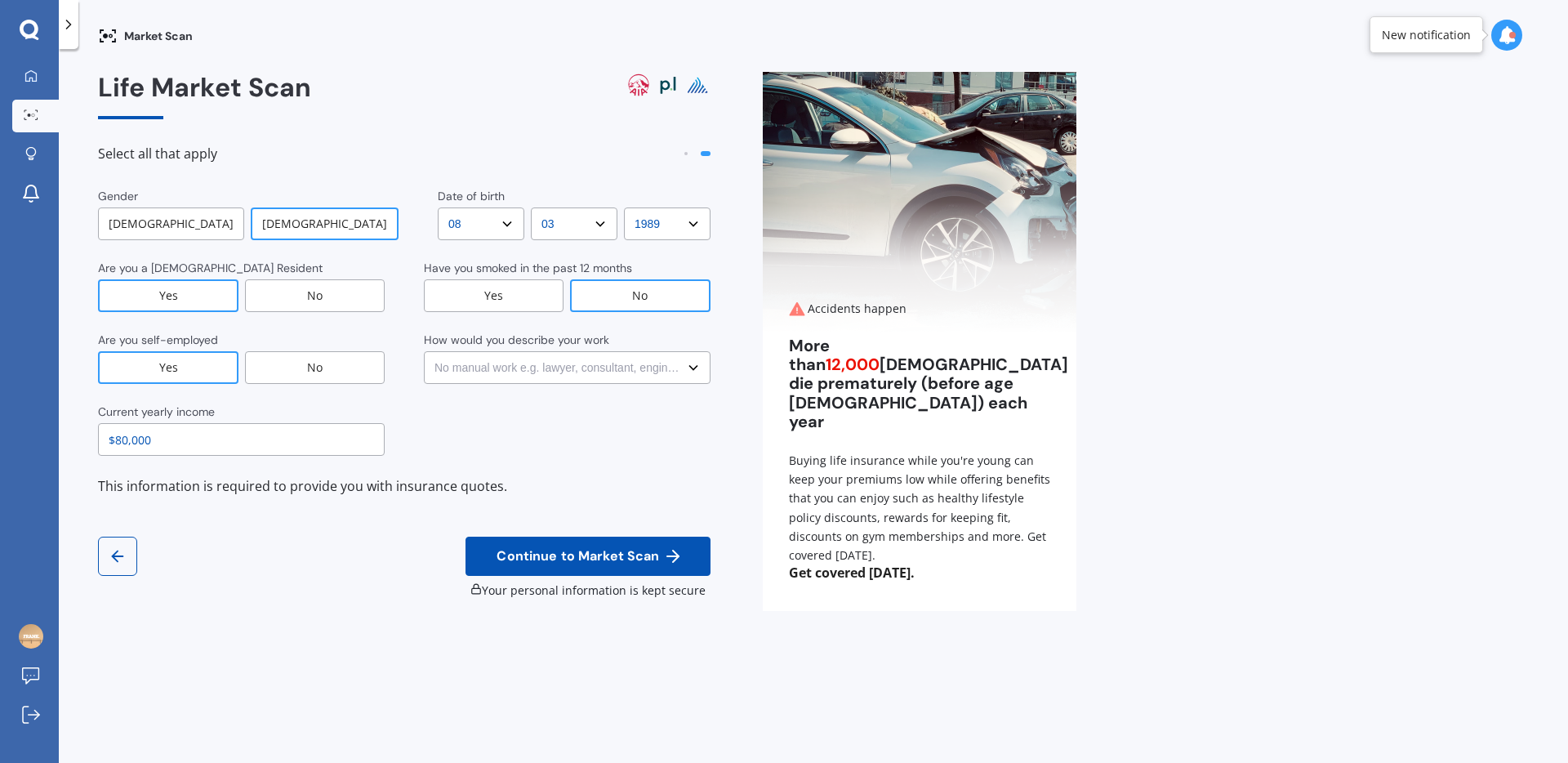
click at [424, 351] on select "Select No manual work e.g. lawyer, consultant, engineer Light manual work [PERS…" at bounding box center [567, 367] width 287 height 32
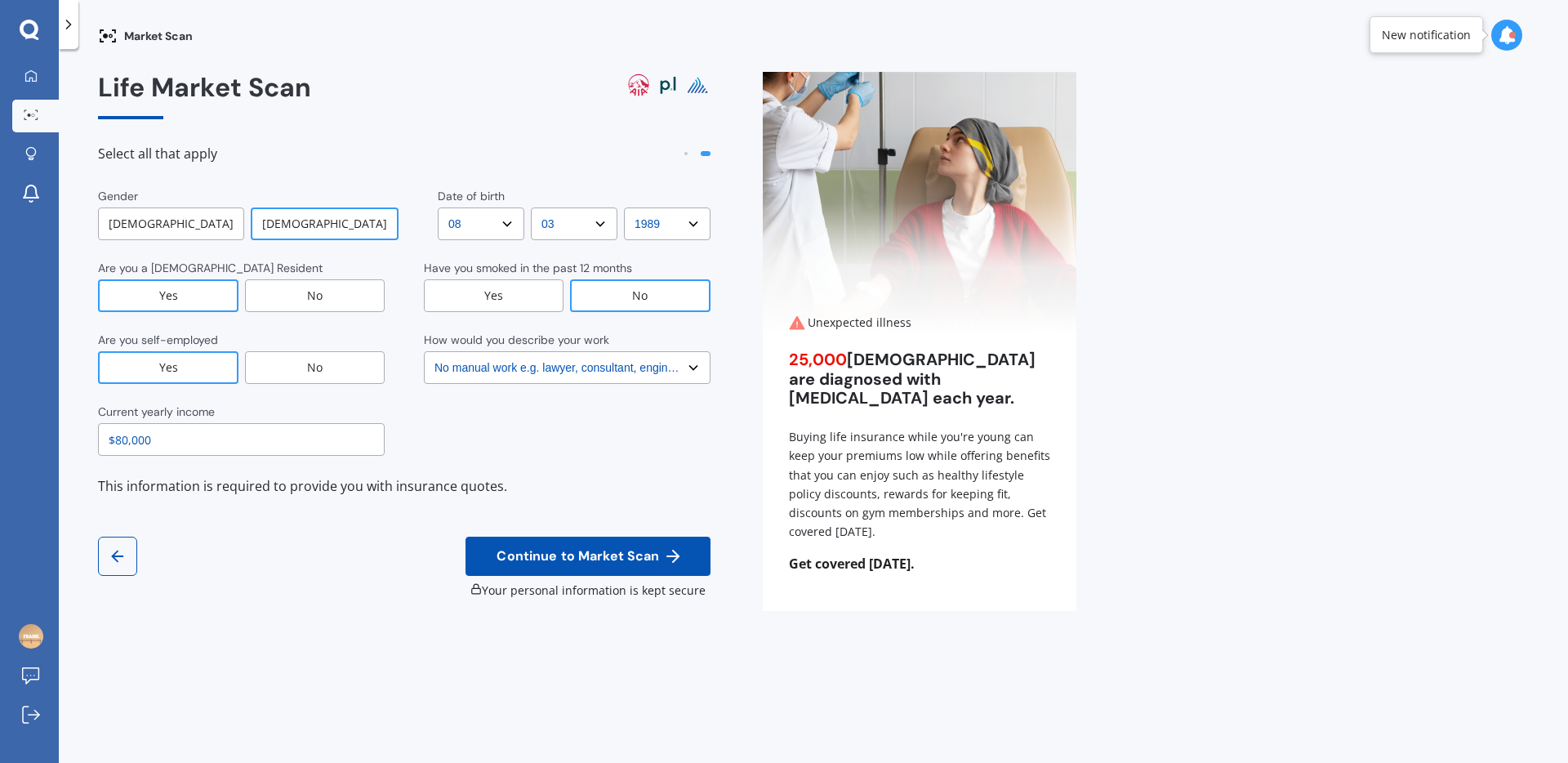
click at [536, 554] on span "Continue to Market Scan" at bounding box center [578, 556] width 169 height 15
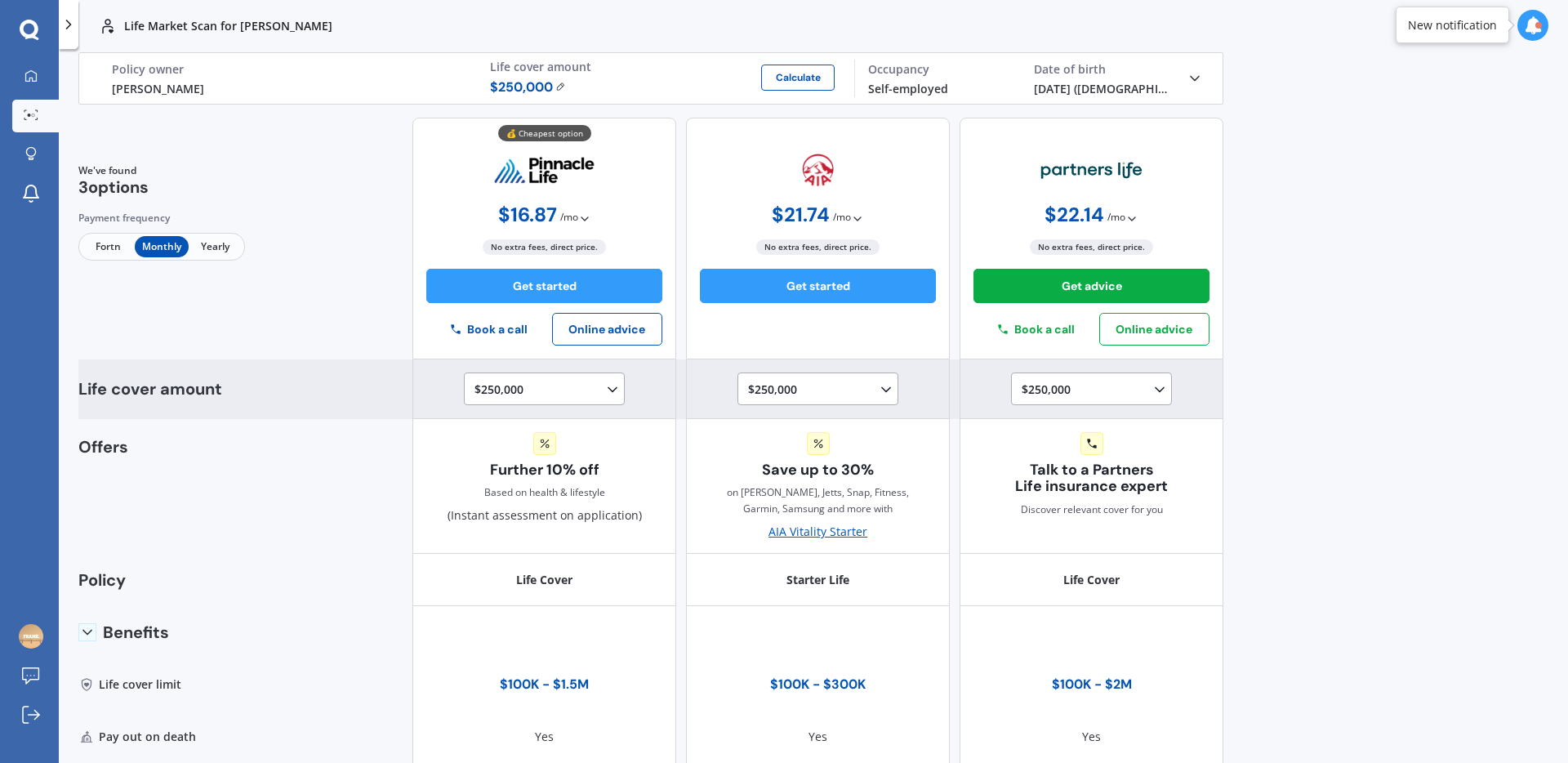
click at [1126, 385] on div "$250,000 $100,000 $150,000 $200,000 $250,000 $300,000 $350,000 $400,000 $500,00…" at bounding box center [1094, 390] width 146 height 20
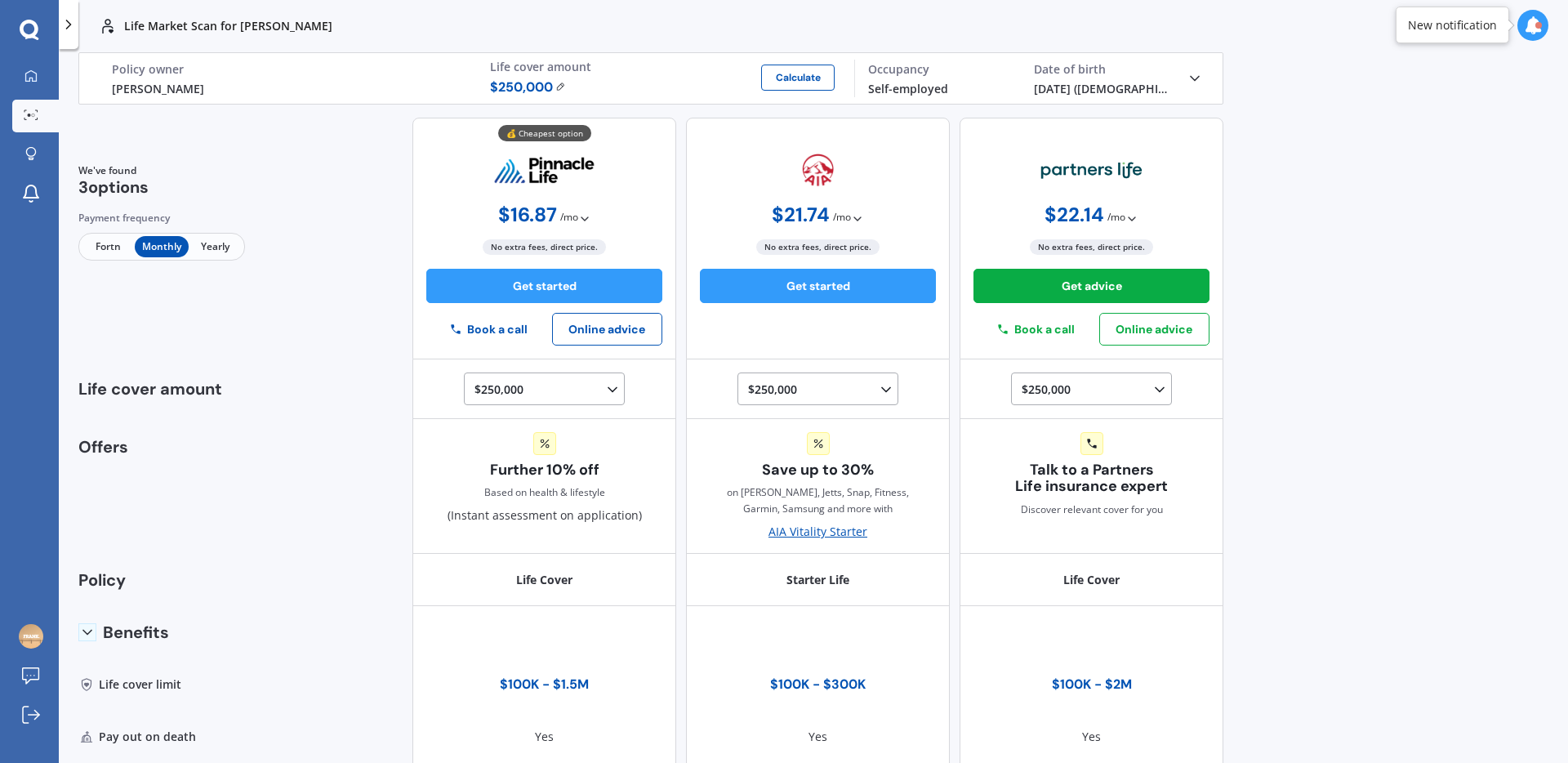
click at [1303, 403] on div "Life Market Scan for [PERSON_NAME] Life Market Scan for [PERSON_NAME] Life [PER…" at bounding box center [813, 382] width 1509 height 763
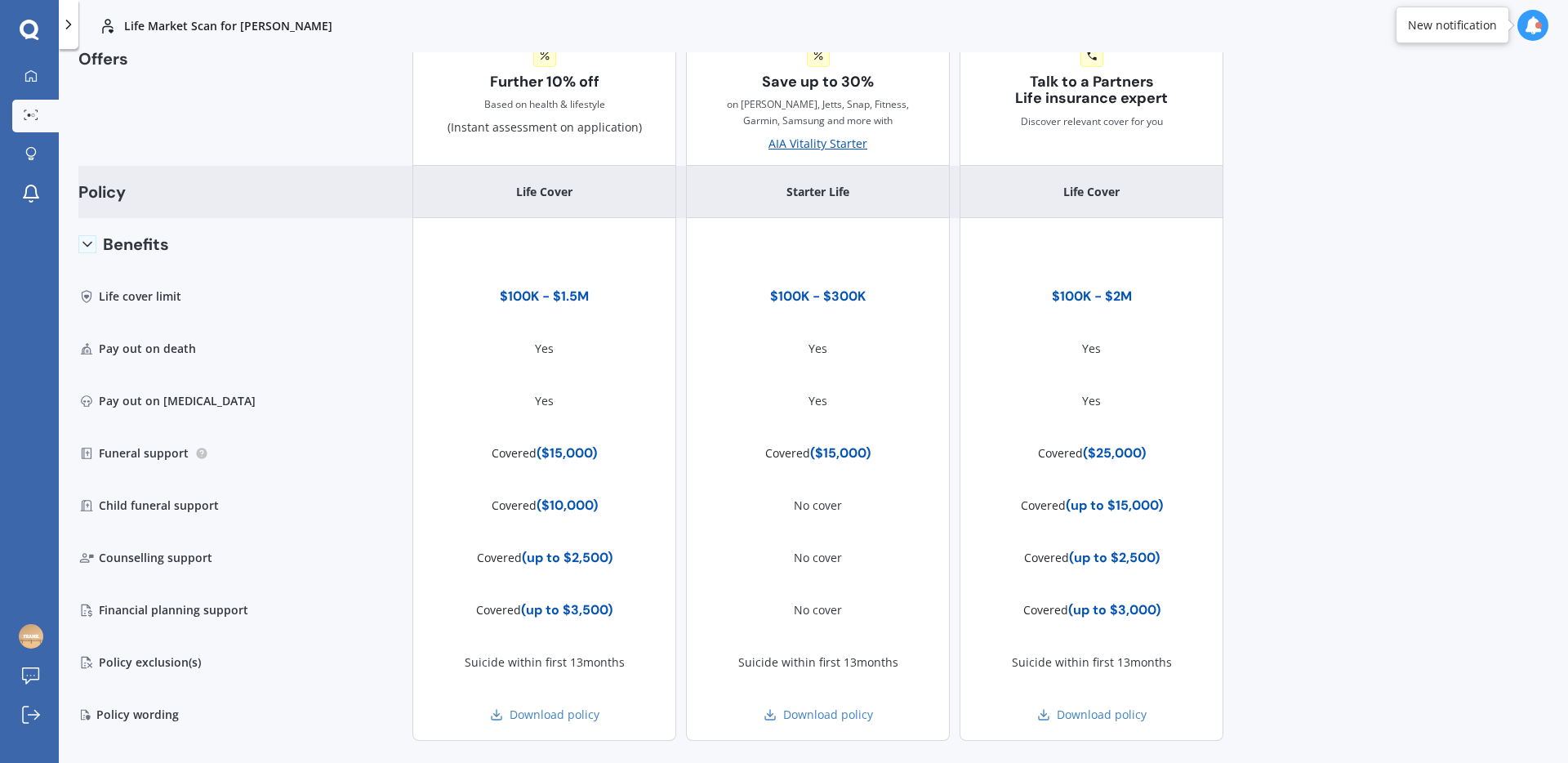
scroll to position [422, 0]
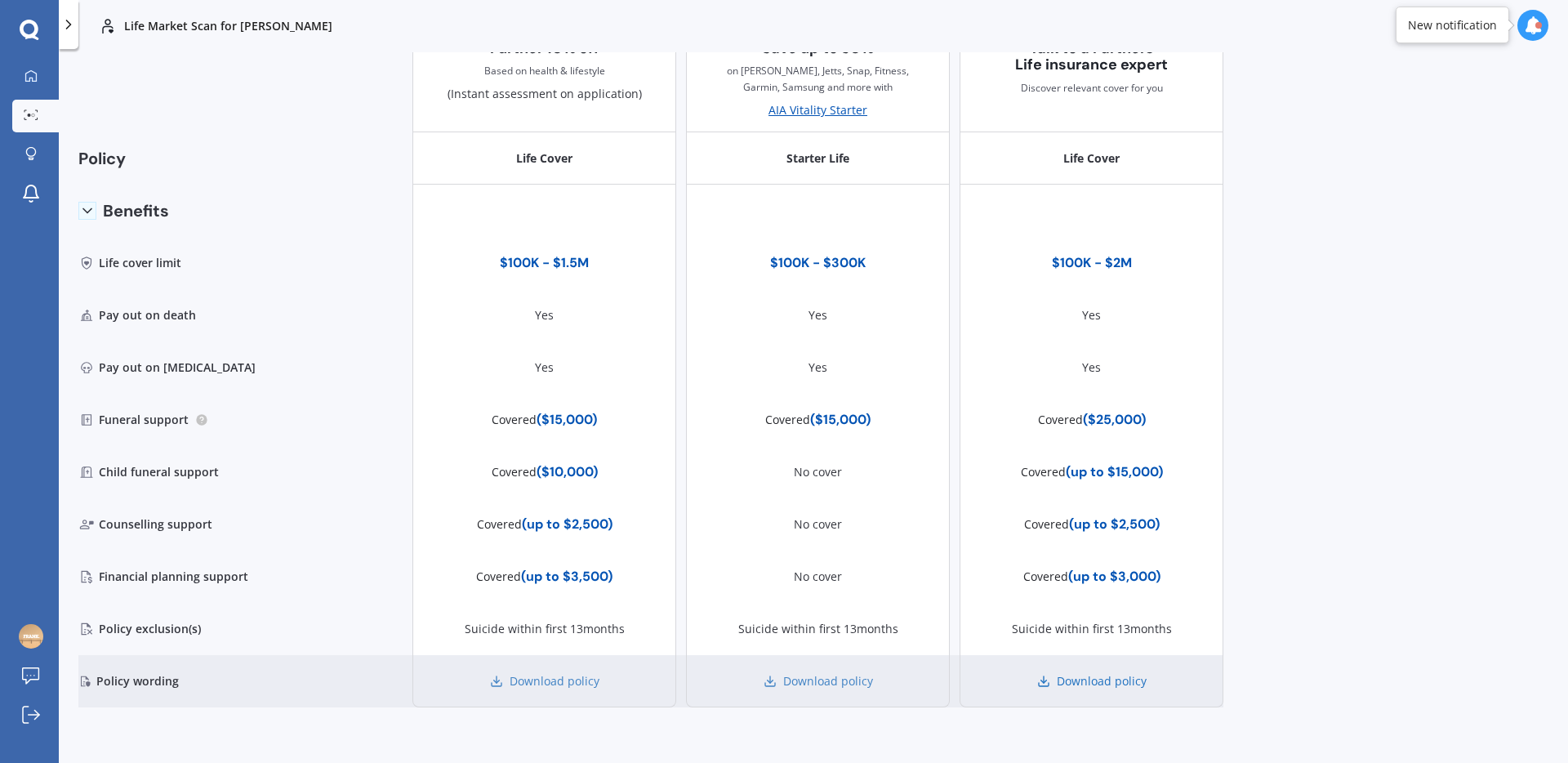
click at [1123, 682] on link "Download policy" at bounding box center [1092, 681] width 109 height 16
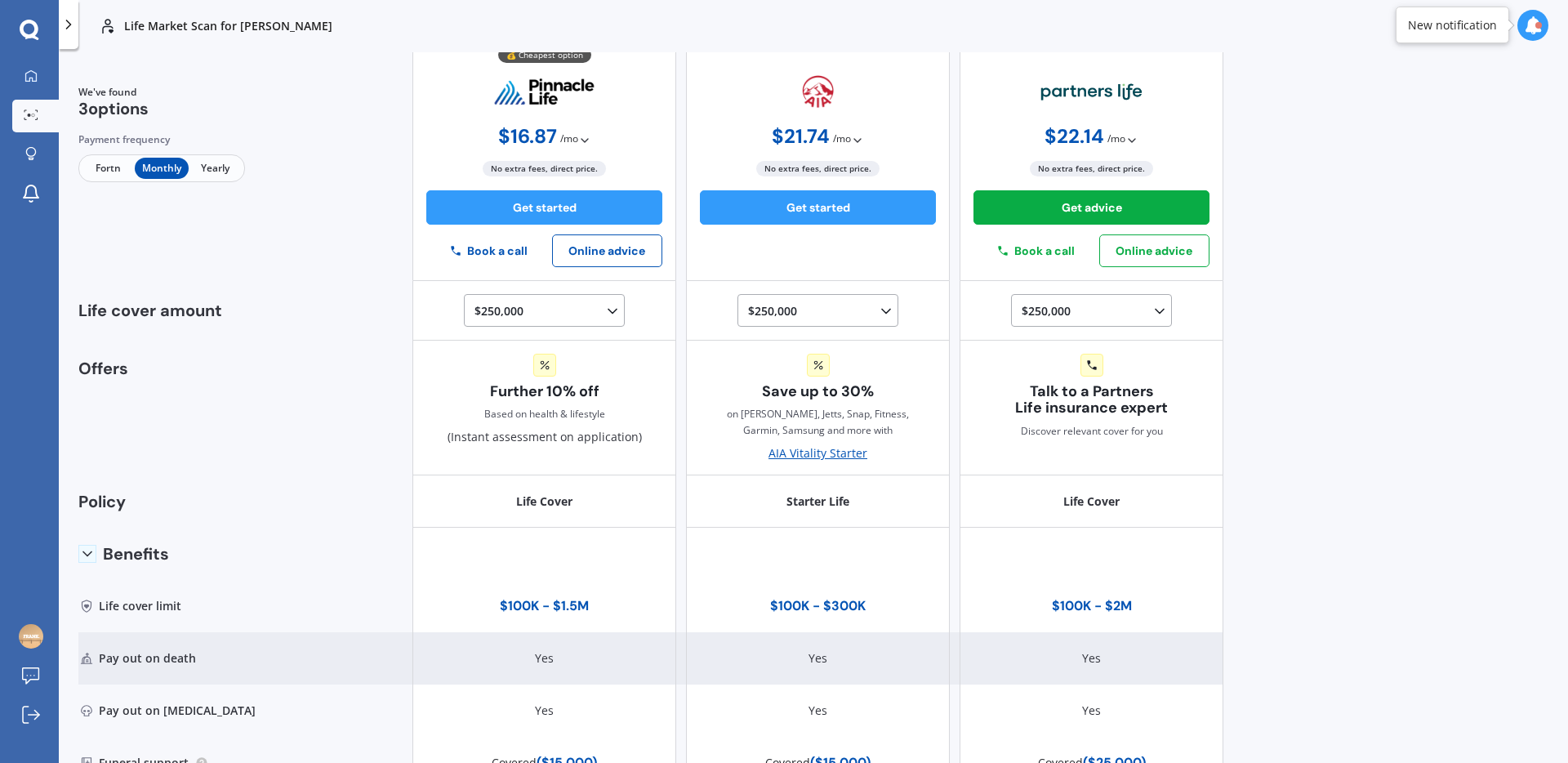
scroll to position [0, 0]
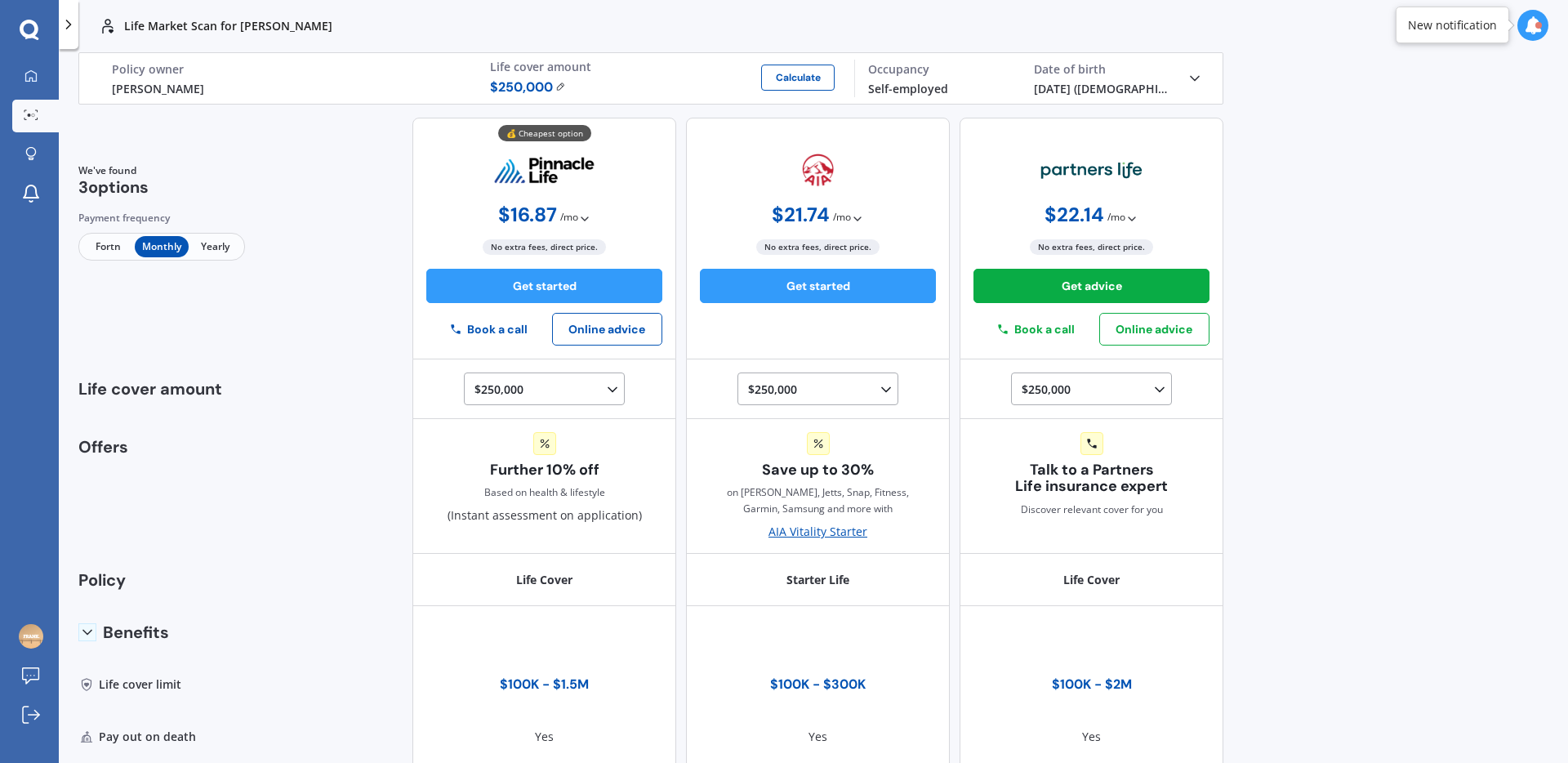
click at [1126, 218] on icon at bounding box center [1132, 219] width 13 height 13
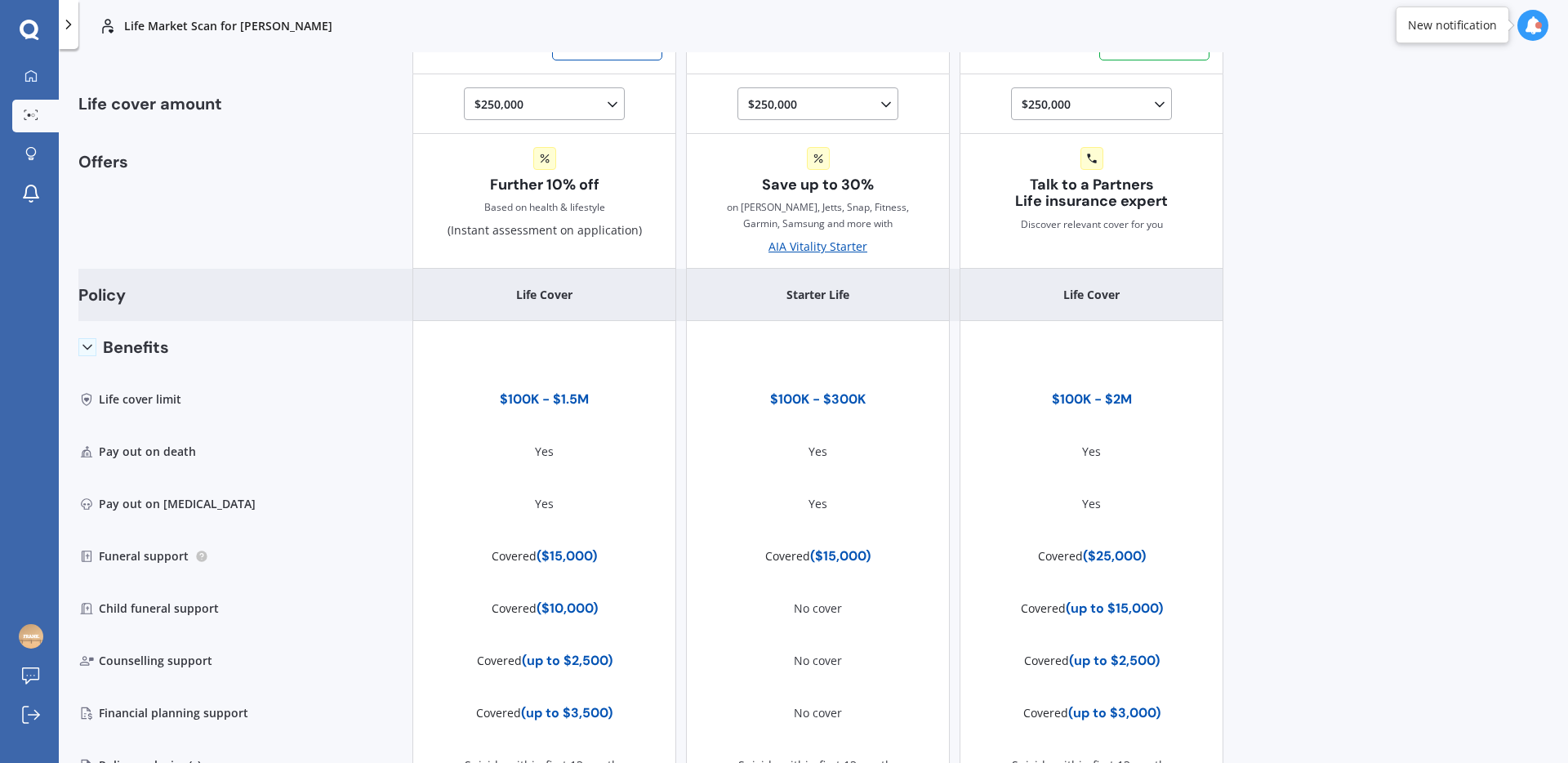
scroll to position [321, 0]
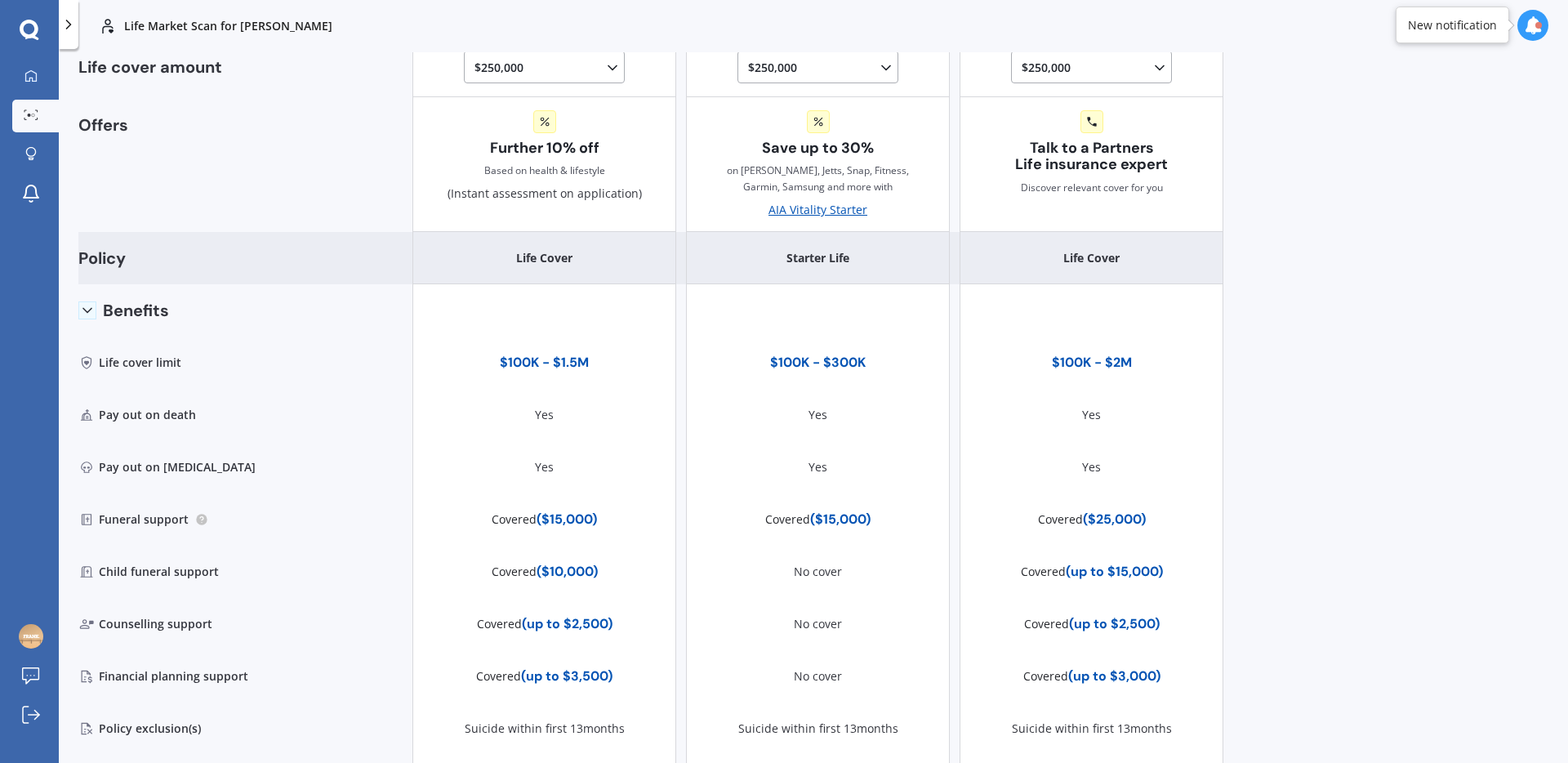
click at [1086, 260] on div "Life Cover" at bounding box center [1091, 258] width 264 height 52
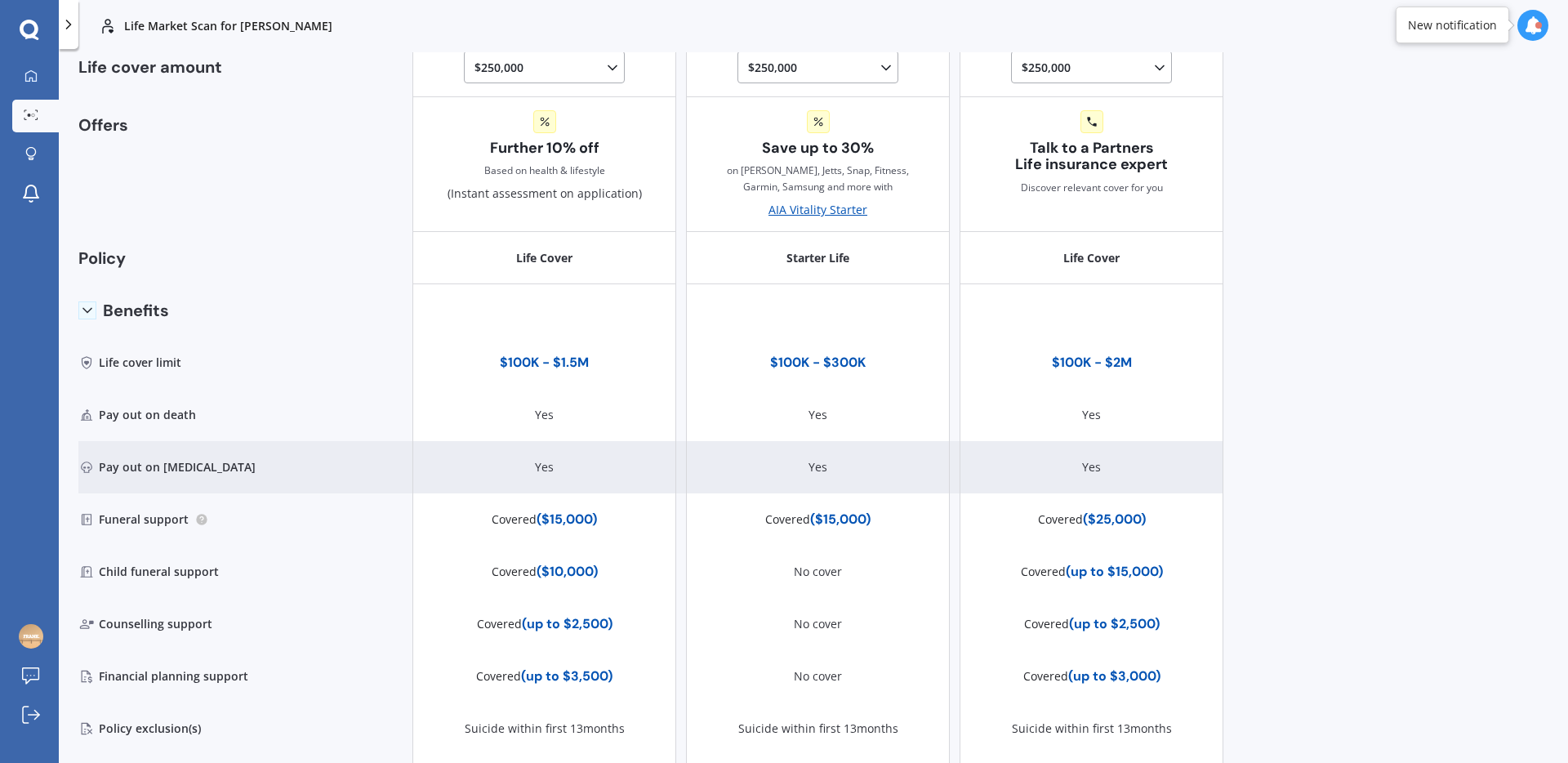
scroll to position [422, 0]
